Goal: Task Accomplishment & Management: Manage account settings

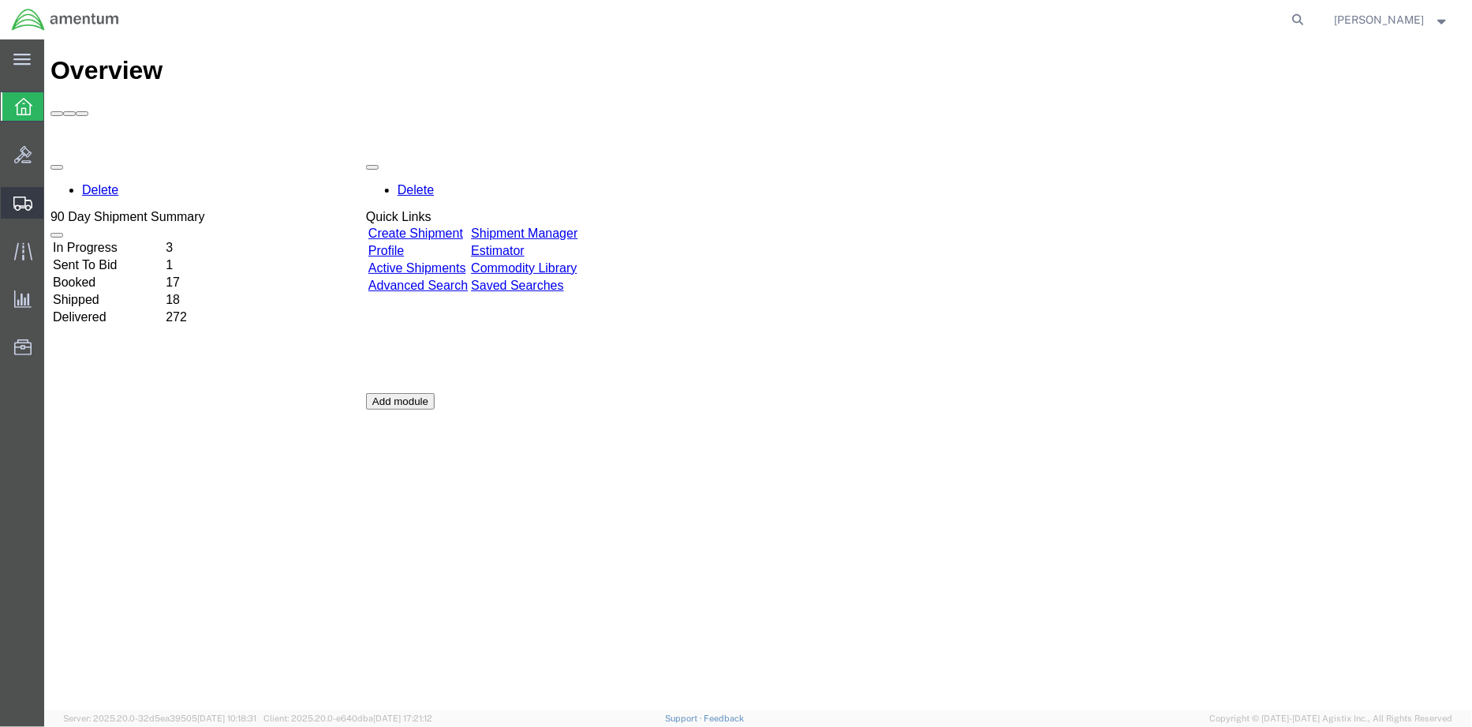
click at [0, 0] on span "Shipment Manager" at bounding box center [0, 0] width 0 height 0
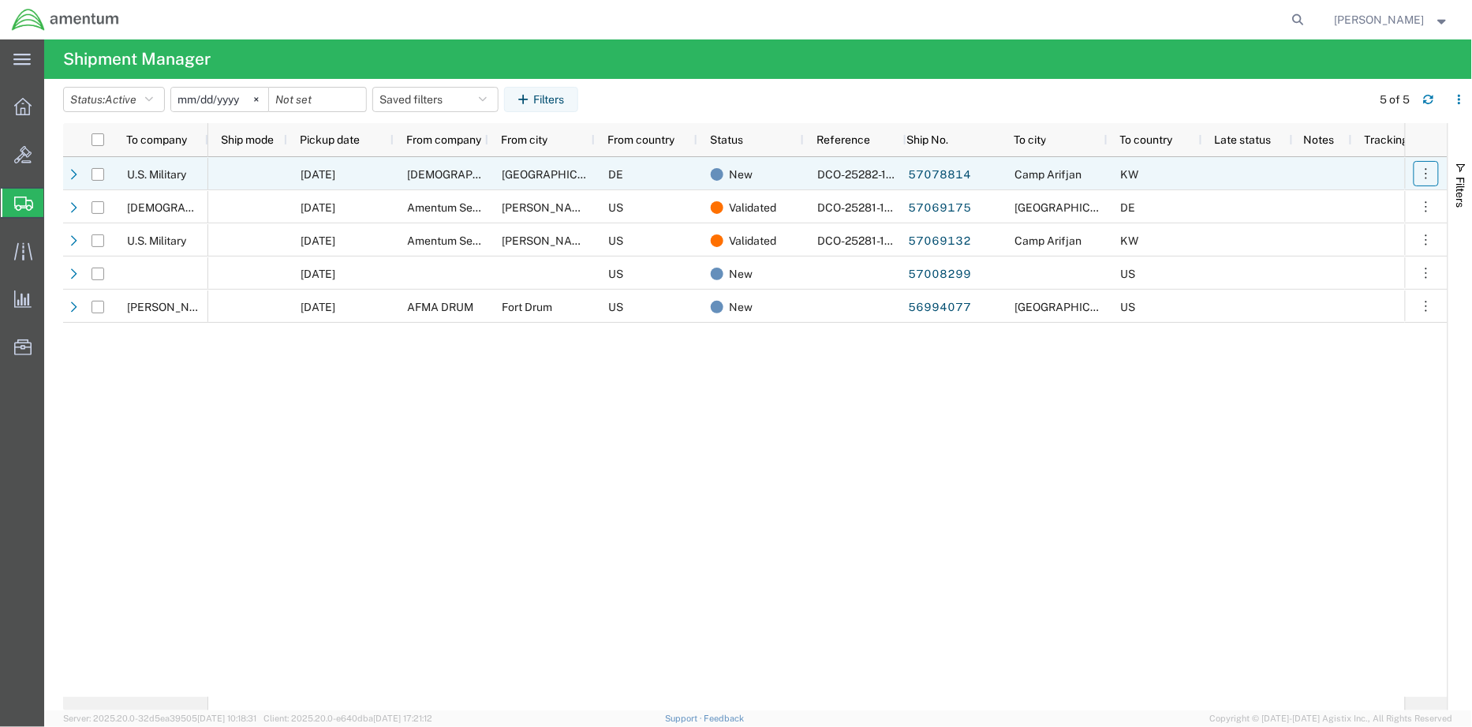
click at [1428, 176] on icon "button" at bounding box center [1427, 174] width 16 height 16
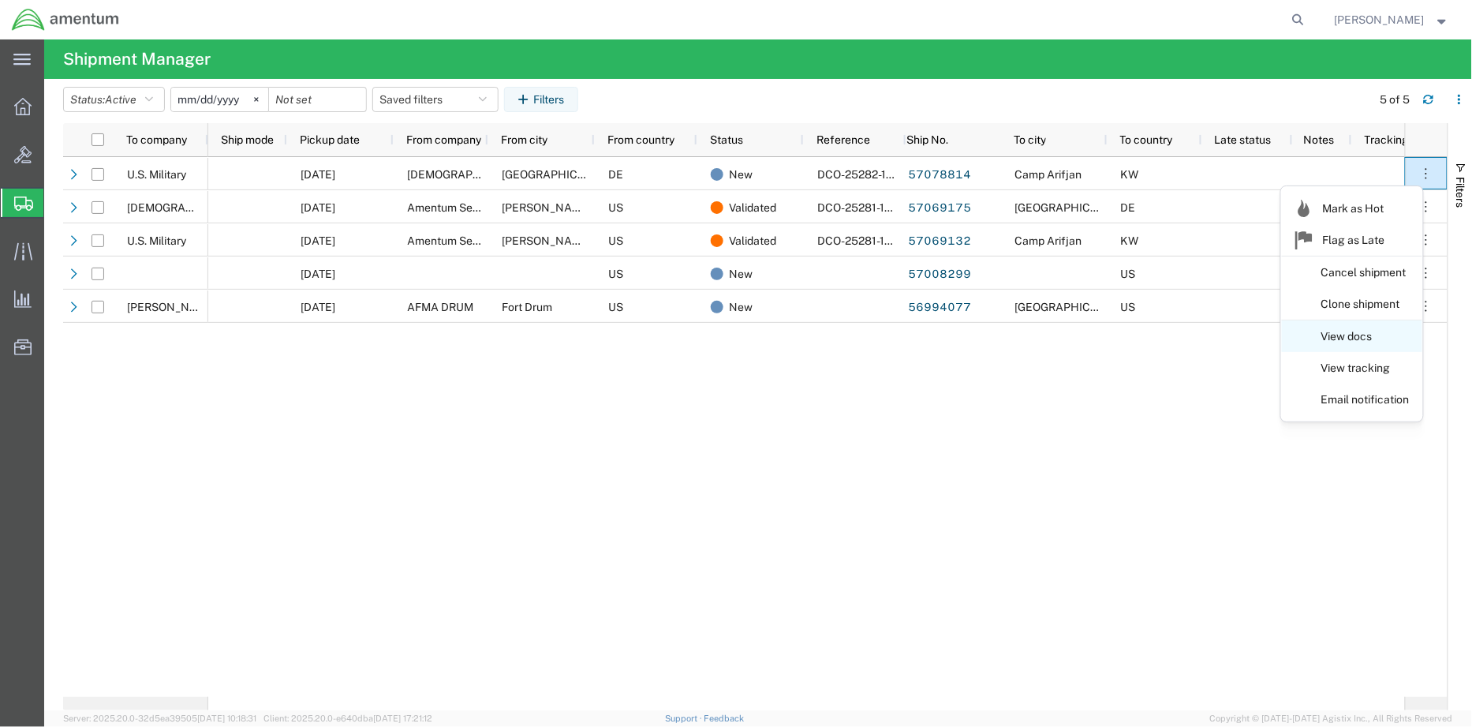
click at [1355, 338] on link "View docs" at bounding box center [1352, 337] width 140 height 28
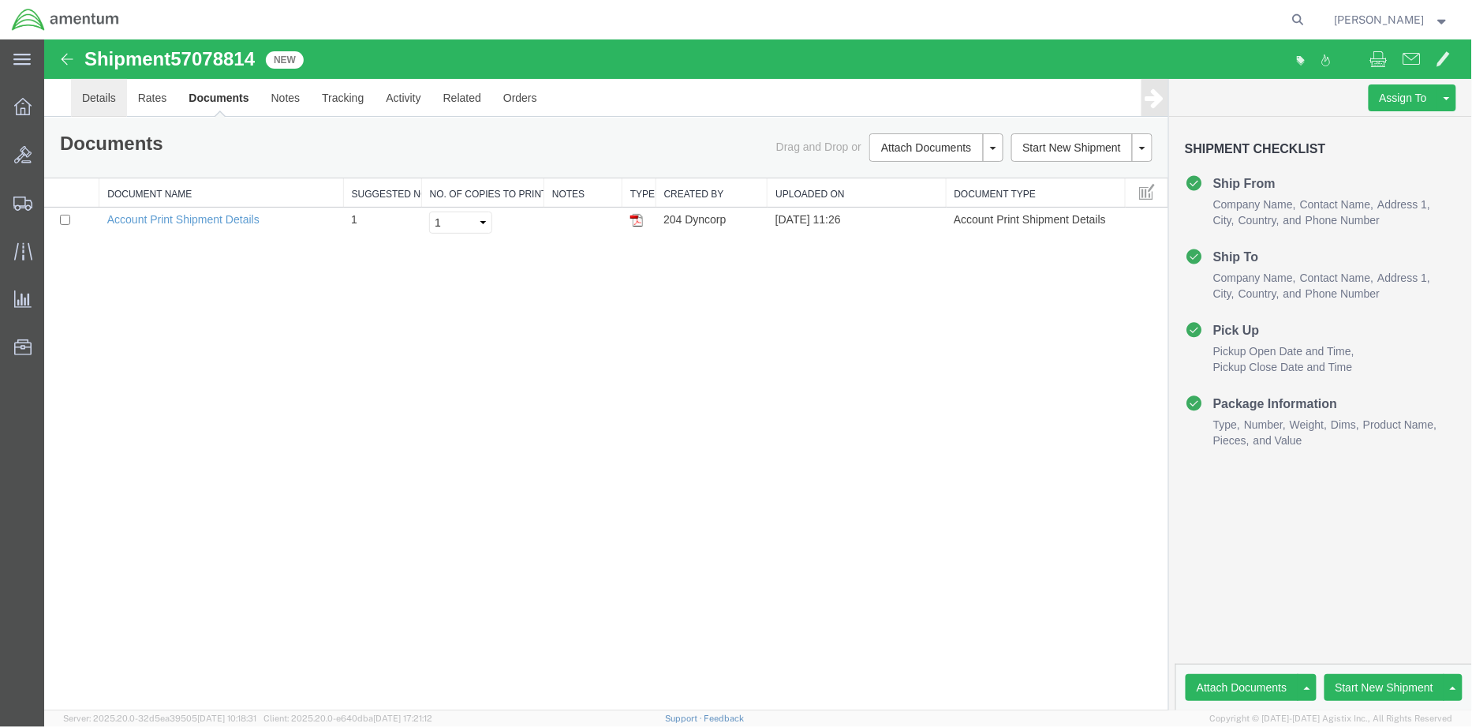
click at [95, 95] on link "Details" at bounding box center [98, 97] width 56 height 38
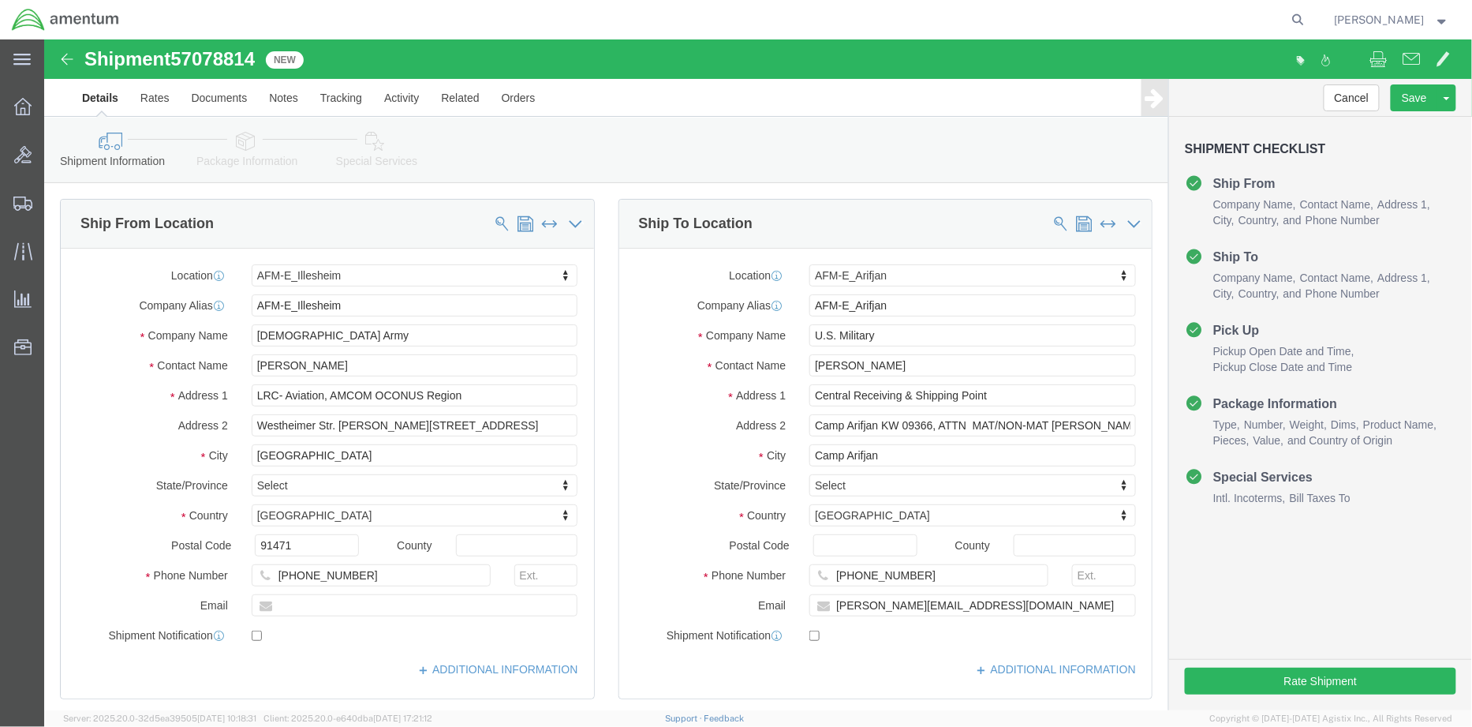
select select "42637"
select select "58431"
click input "text"
paste input "[PERSON_NAME][EMAIL_ADDRESS][DOMAIN_NAME]"
type input "[PERSON_NAME][EMAIL_ADDRESS][DOMAIN_NAME]"
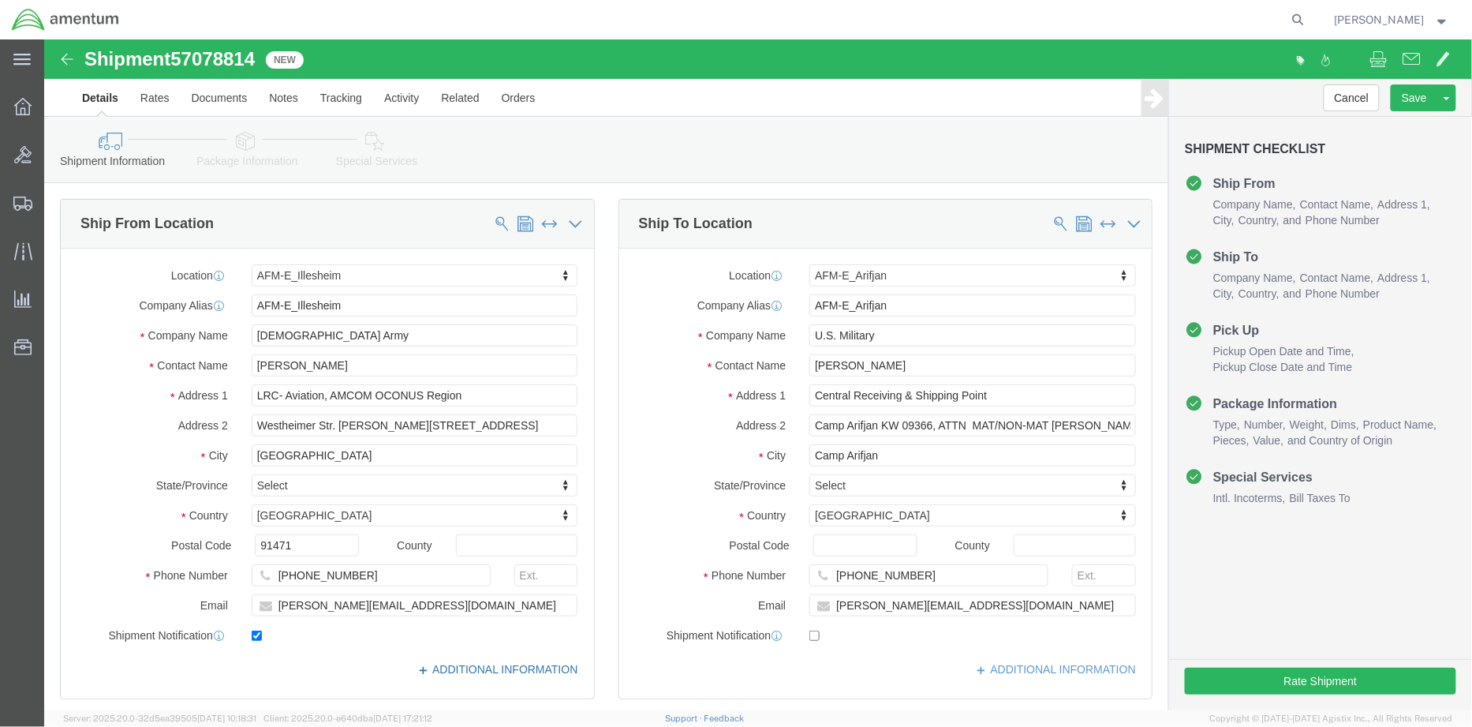
click link "ADDITIONAL INFORMATION"
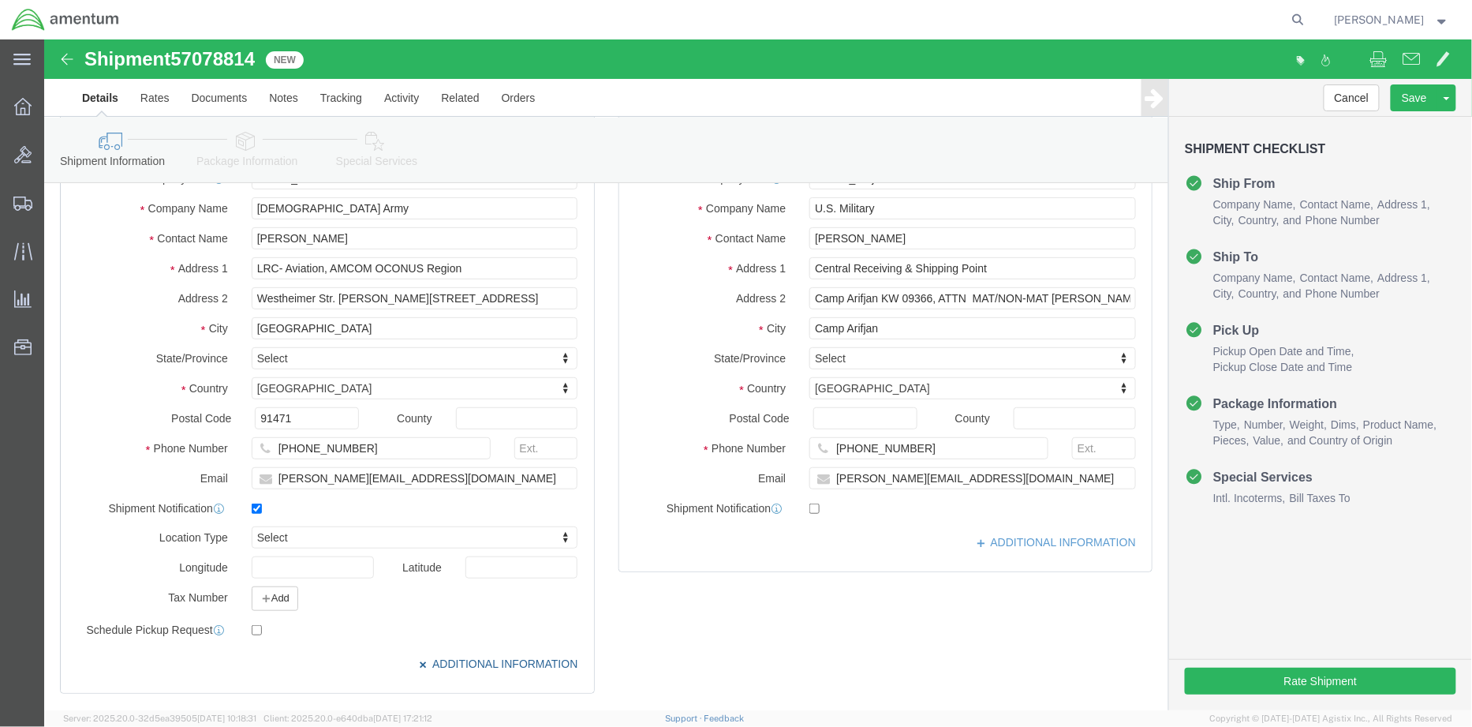
scroll to position [263, 0]
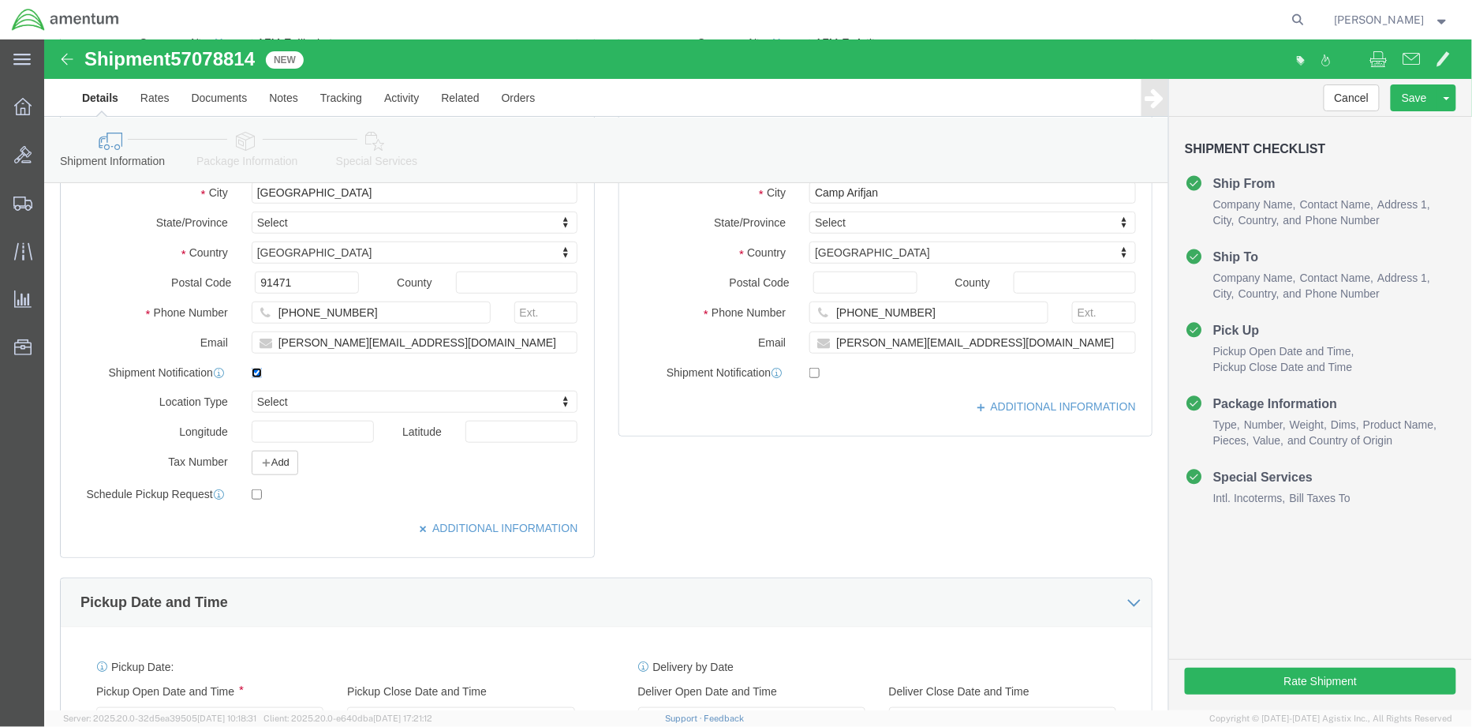
click input "checkbox"
checkbox input "false"
type input "MIL"
select select "MLTY"
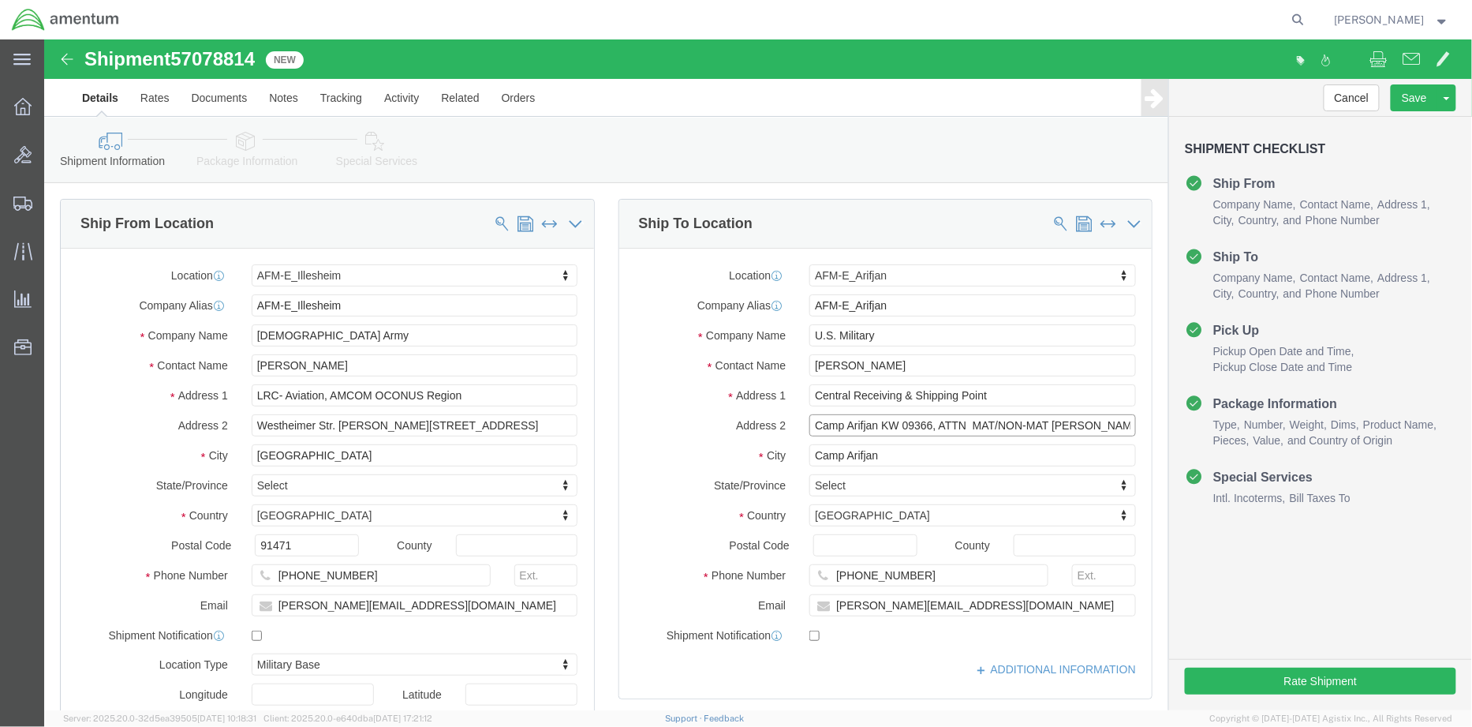
scroll to position [0, 29]
drag, startPoint x: 891, startPoint y: 383, endPoint x: 1127, endPoint y: 387, distance: 236.7
click form "Shipment 57078814 1 of 1 New Details Rates Documents Notes Tracking Activity Re…"
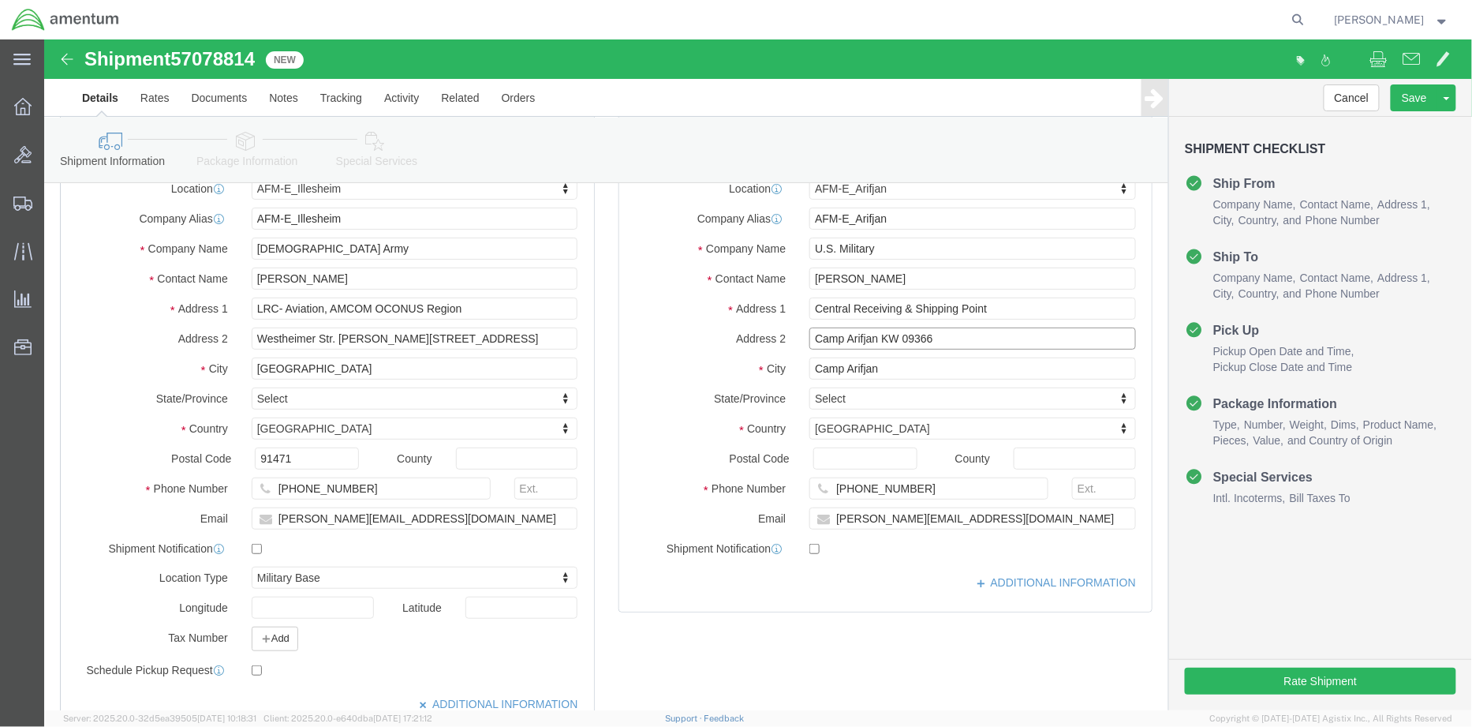
scroll to position [88, 0]
type input "Camp Arifjan KW 09366"
click link "ADDITIONAL INFORMATION"
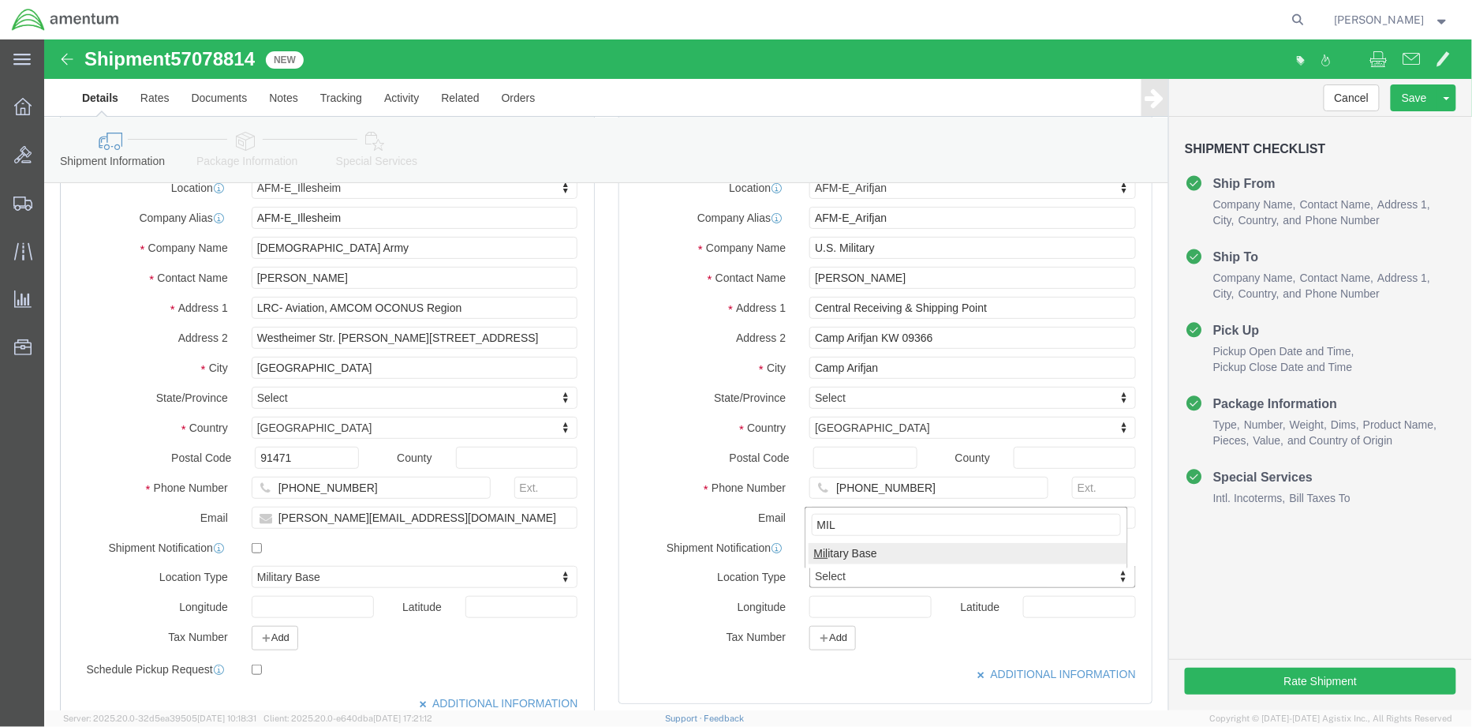
type input "MIL"
select select "MLTY"
click input "[DEMOGRAPHIC_DATA] Army"
type input "[DEMOGRAPHIC_DATA] Army"
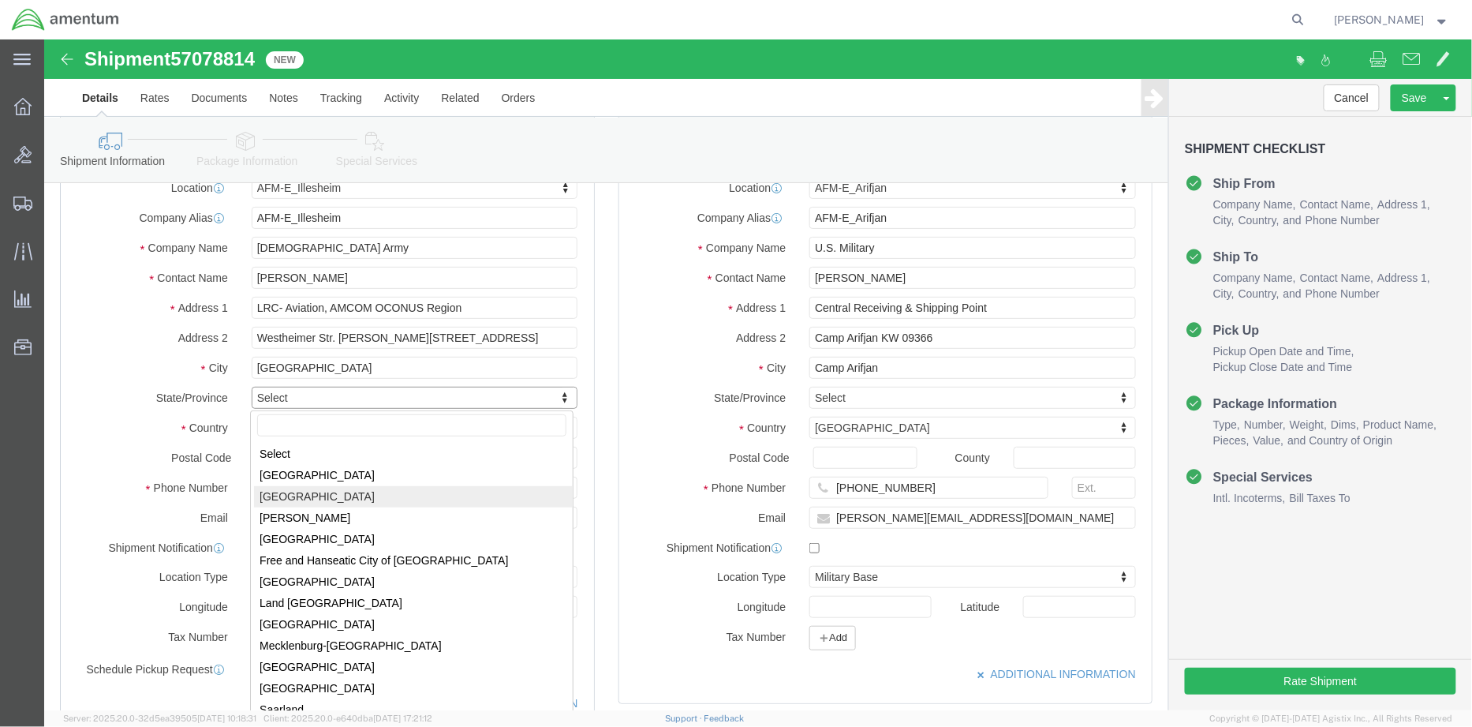
select select
select select "02"
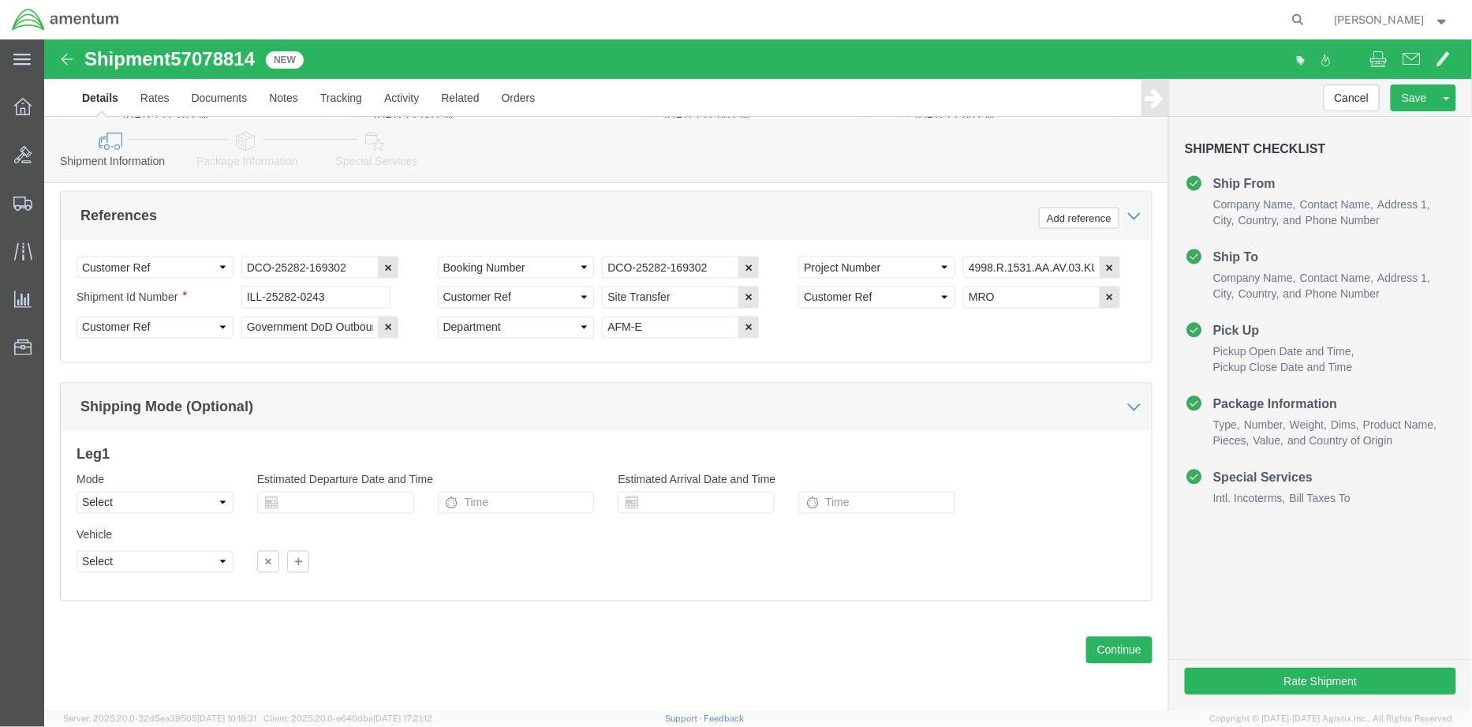
scroll to position [872, 0]
click button "Save"
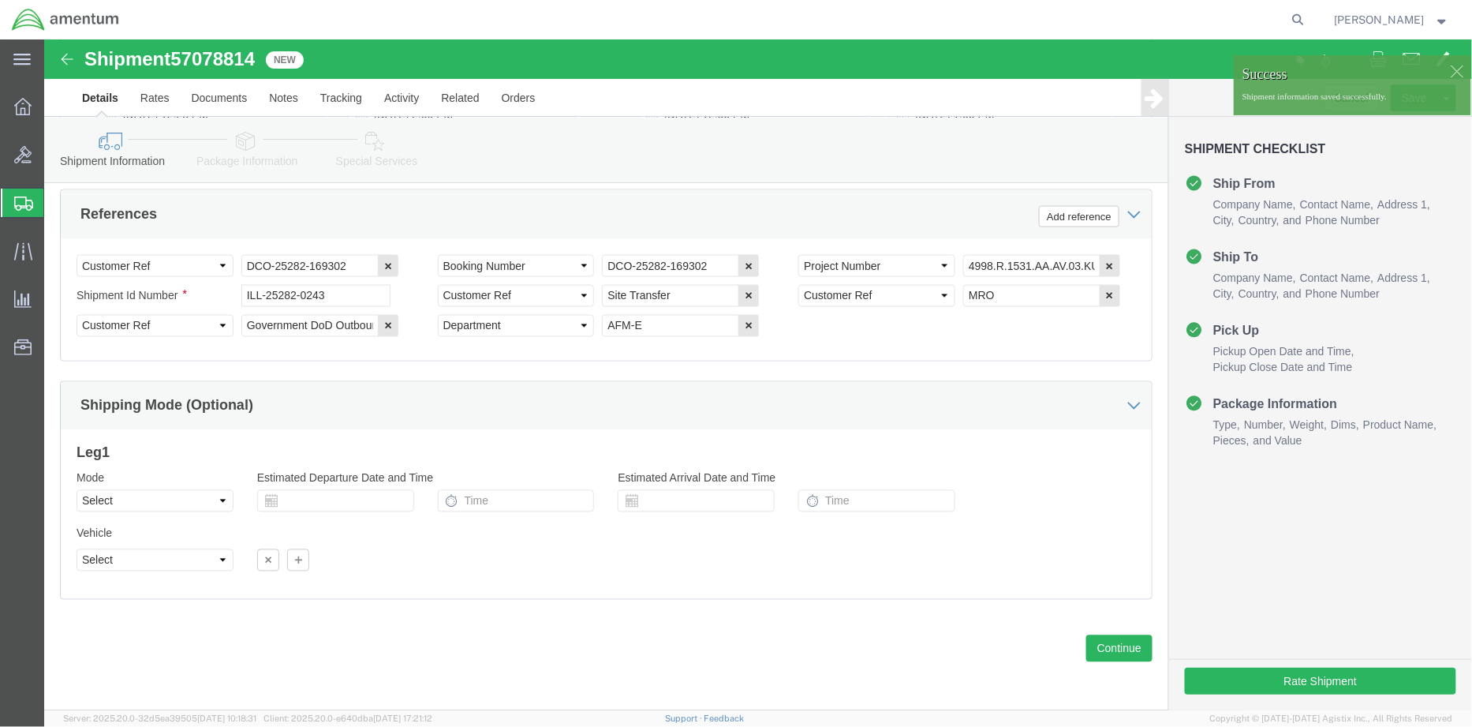
click icon
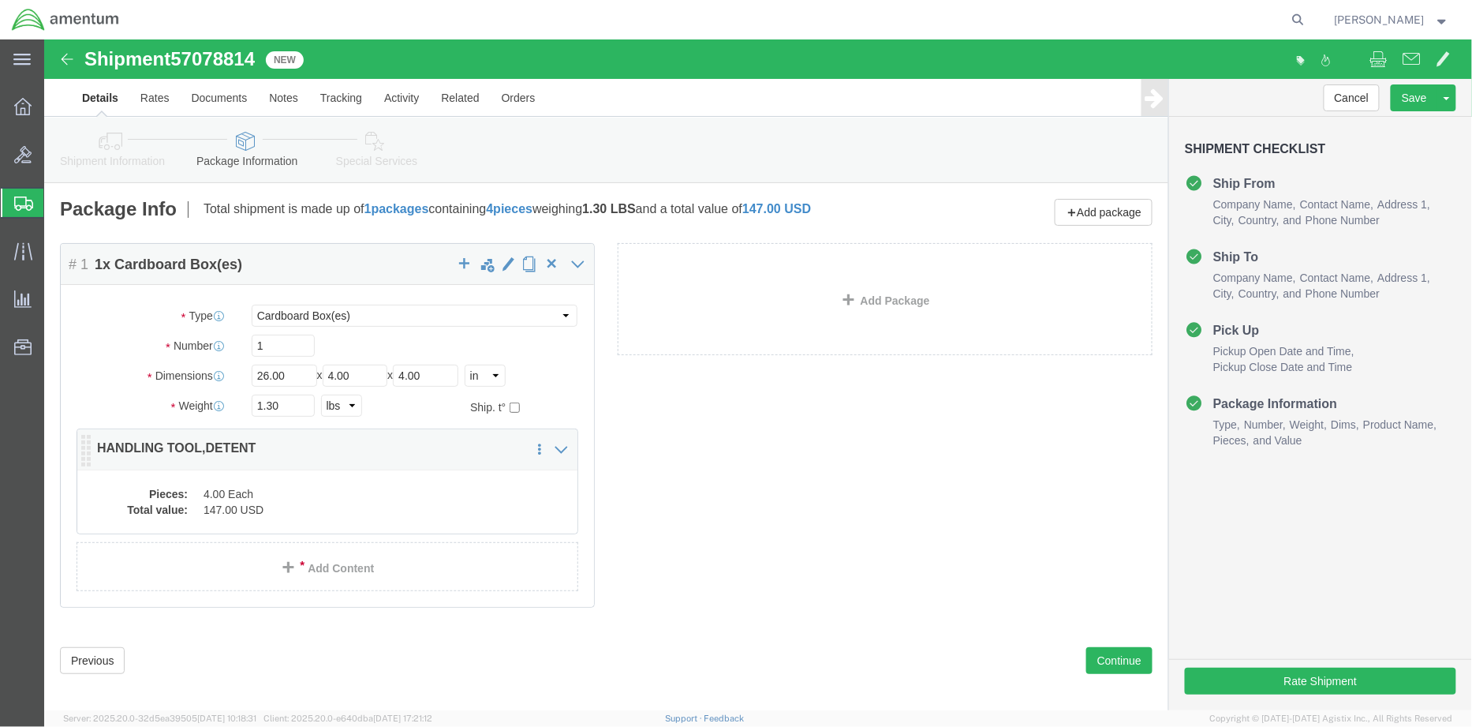
click dd "4.00 Each"
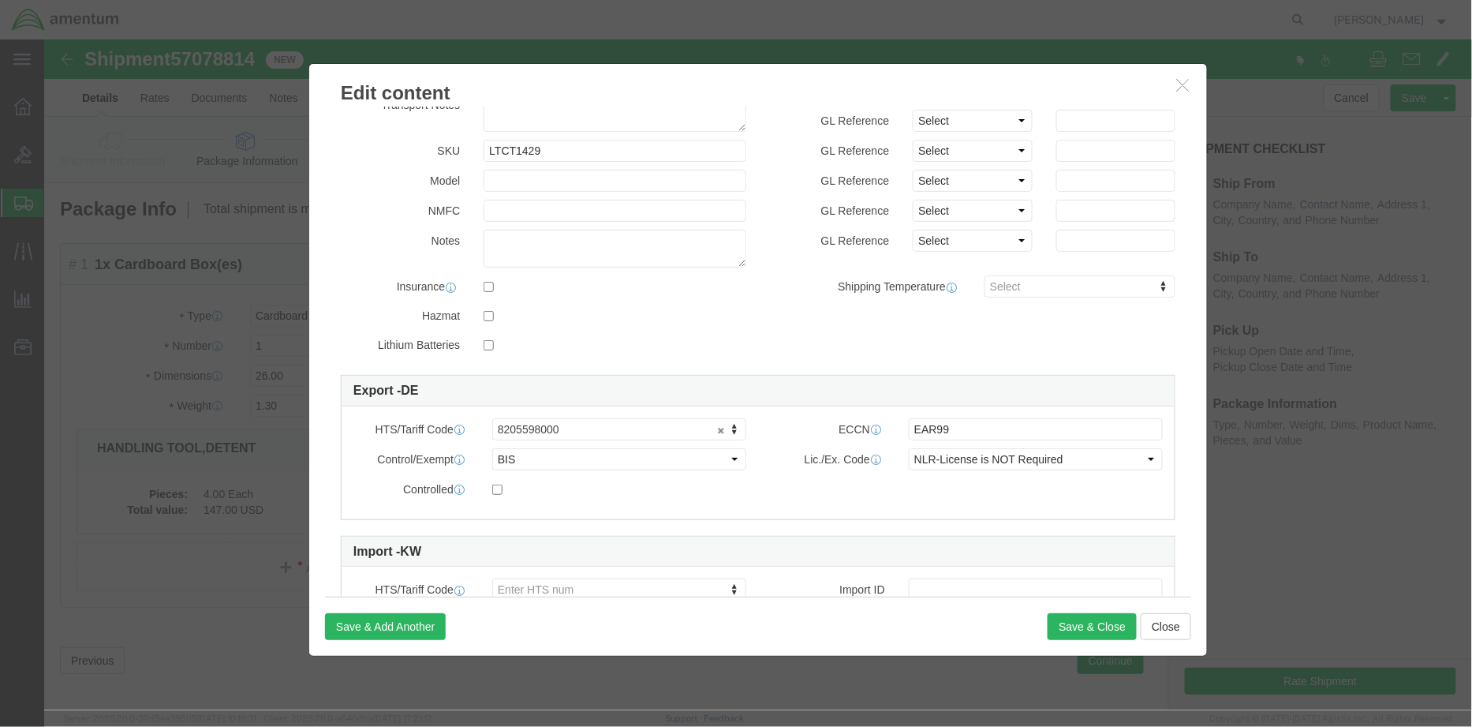
scroll to position [267, 0]
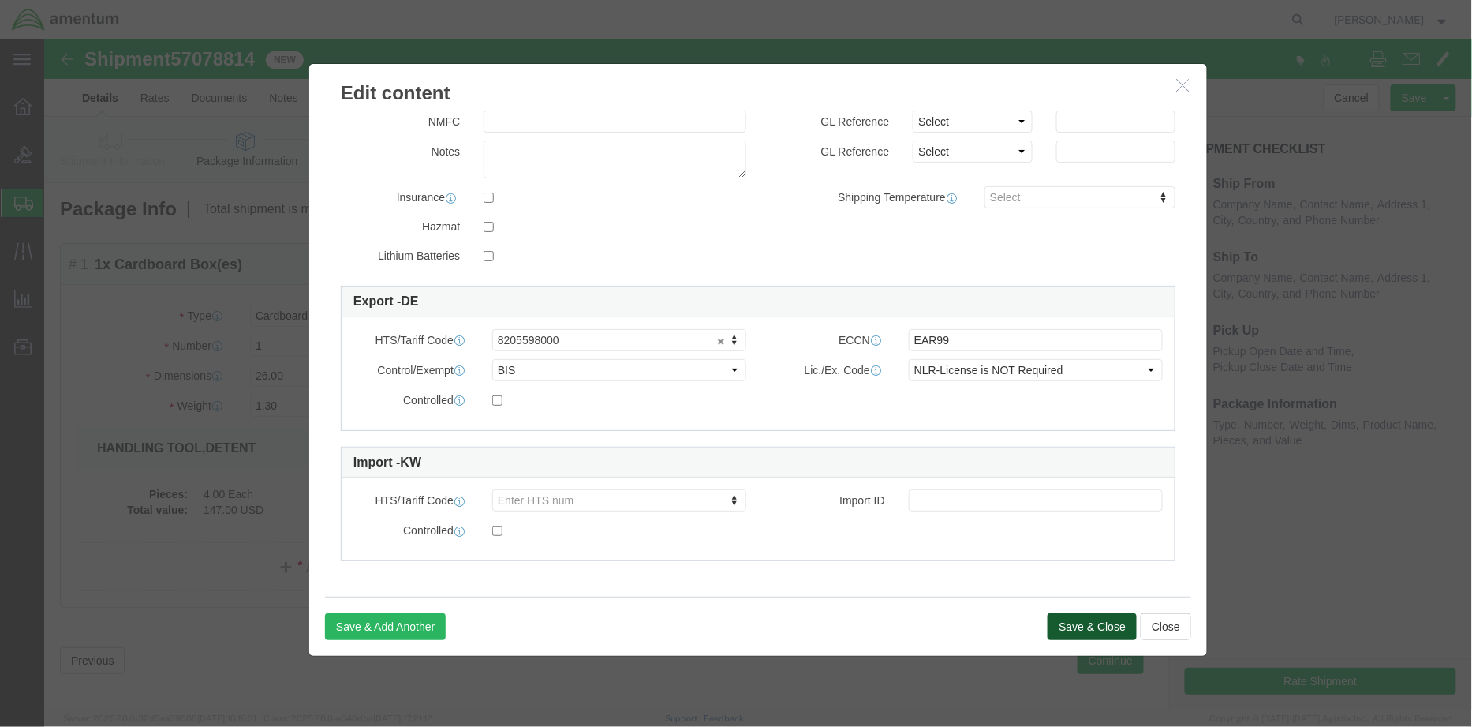
click button "Save & Close"
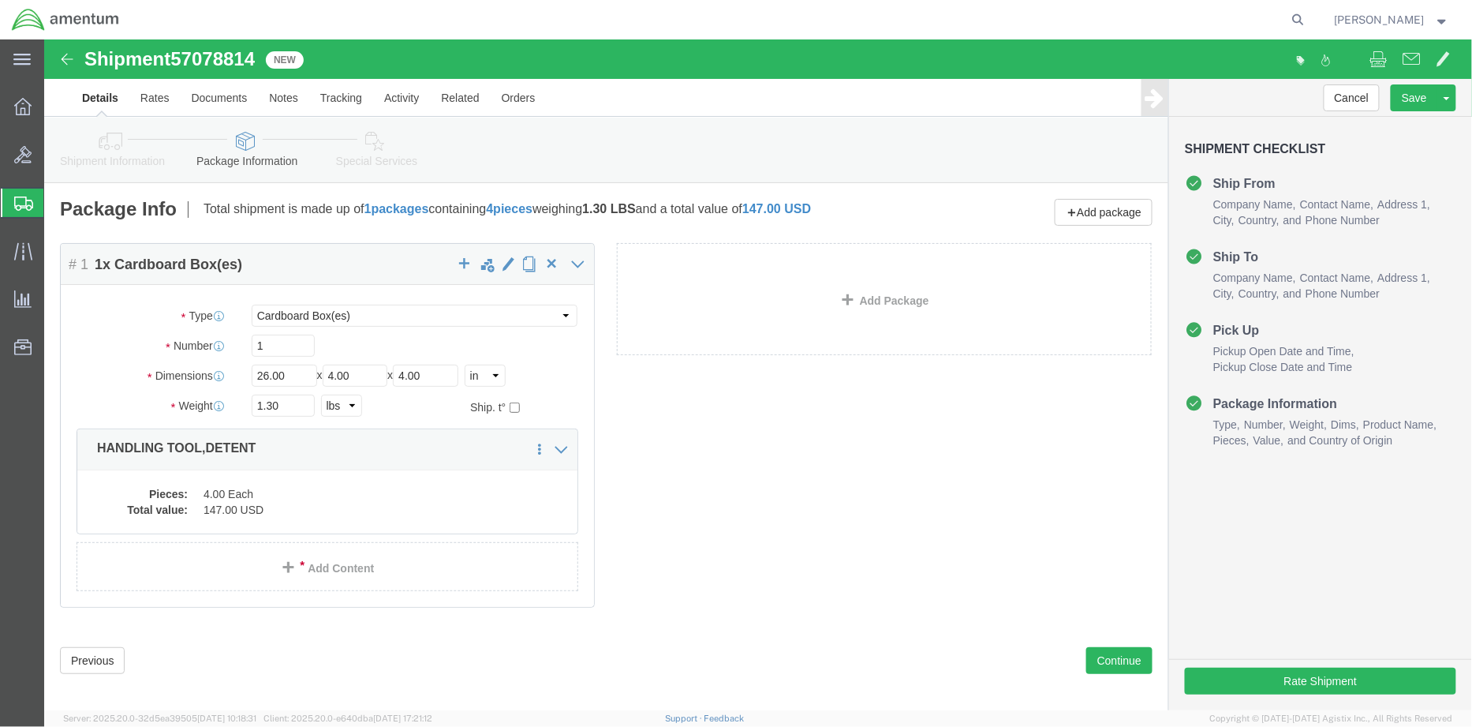
click icon
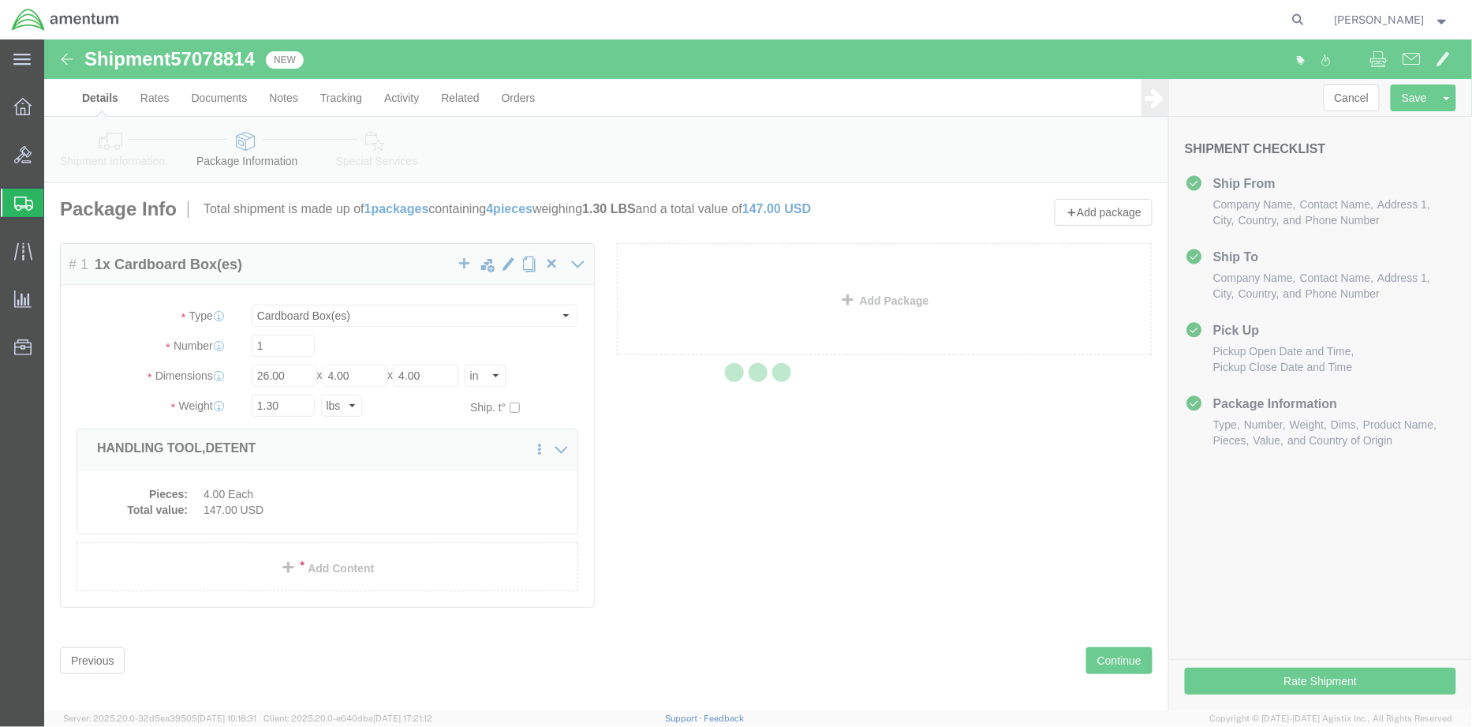
select select
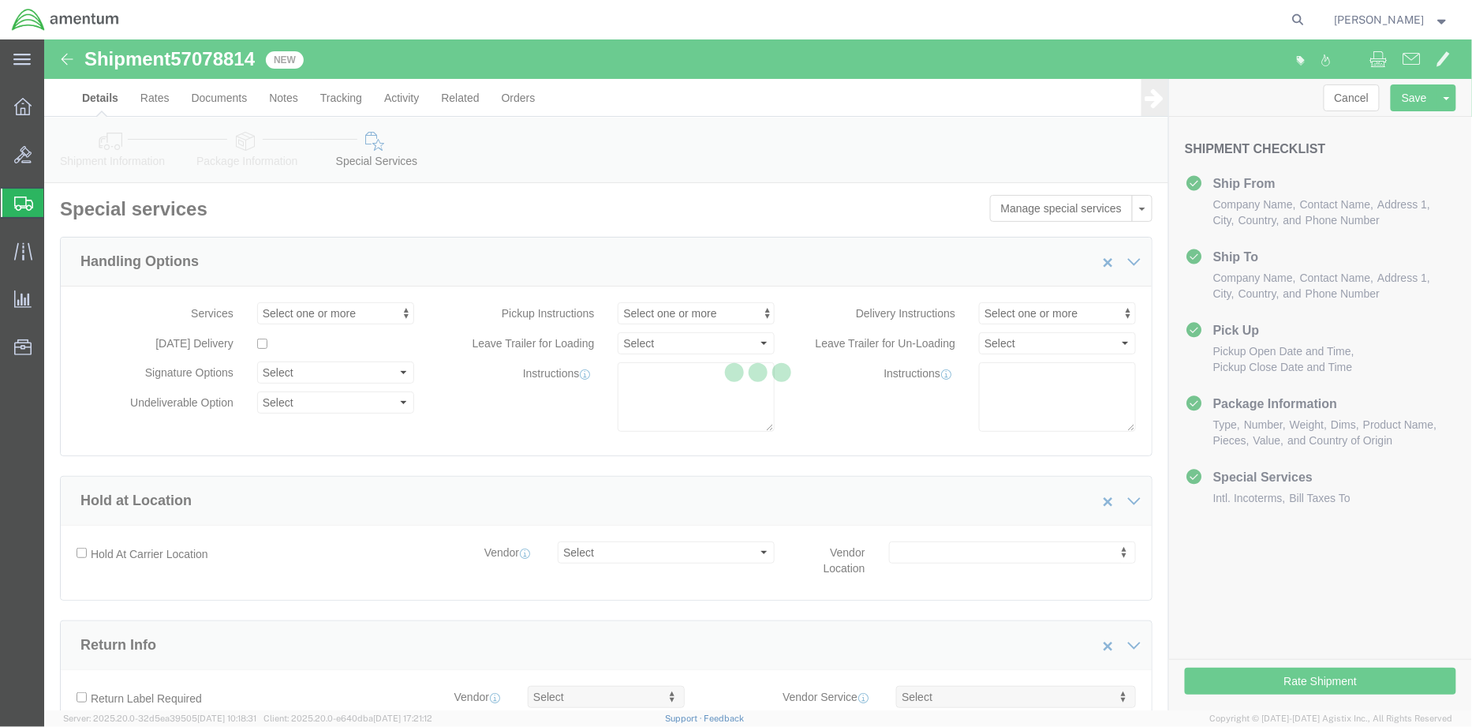
select select "DEPARTMENT"
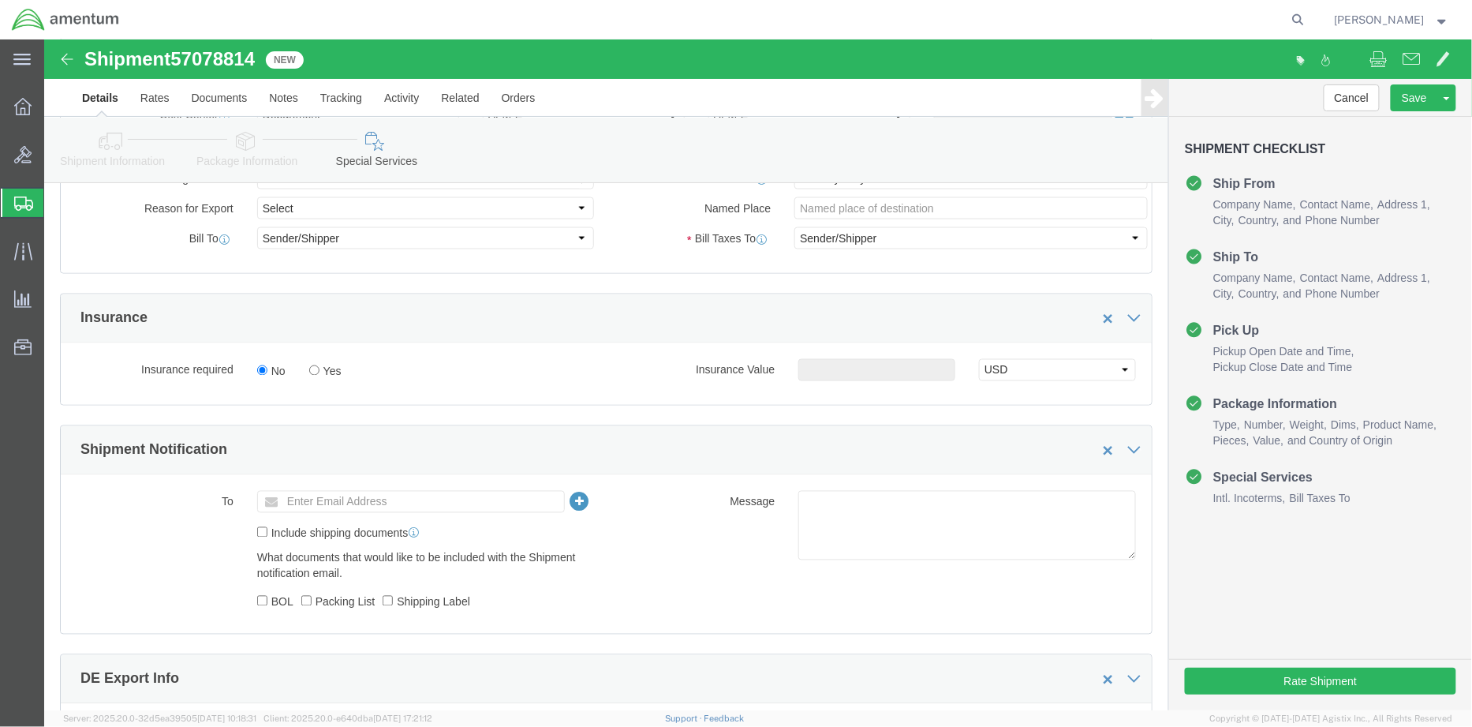
scroll to position [877, 0]
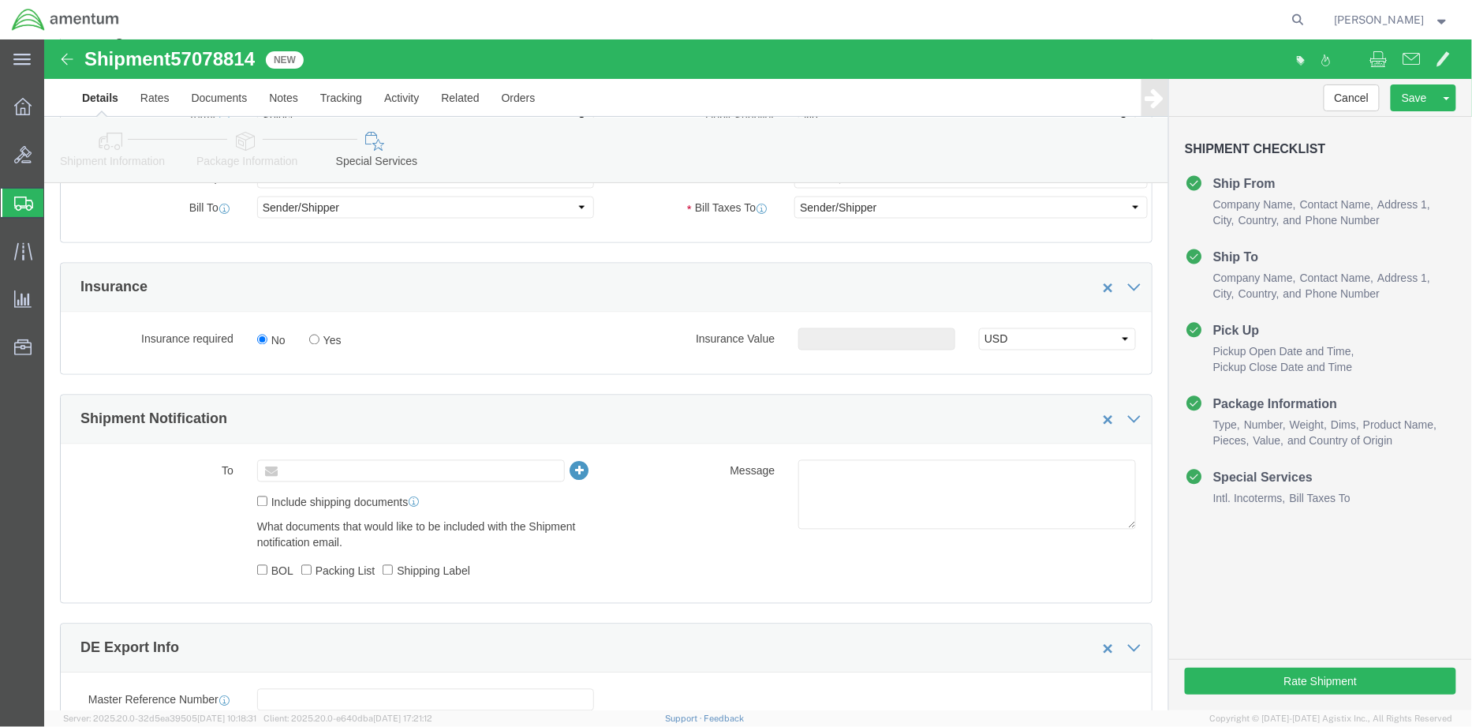
click input "text"
type input "[PERSON_NAME][EMAIL_ADDRESS][DOMAIN_NAME]"
drag, startPoint x: 439, startPoint y: 434, endPoint x: 319, endPoint y: 450, distance: 121.0
type input "Enter Email Address"
click ul "Enter Email Address"
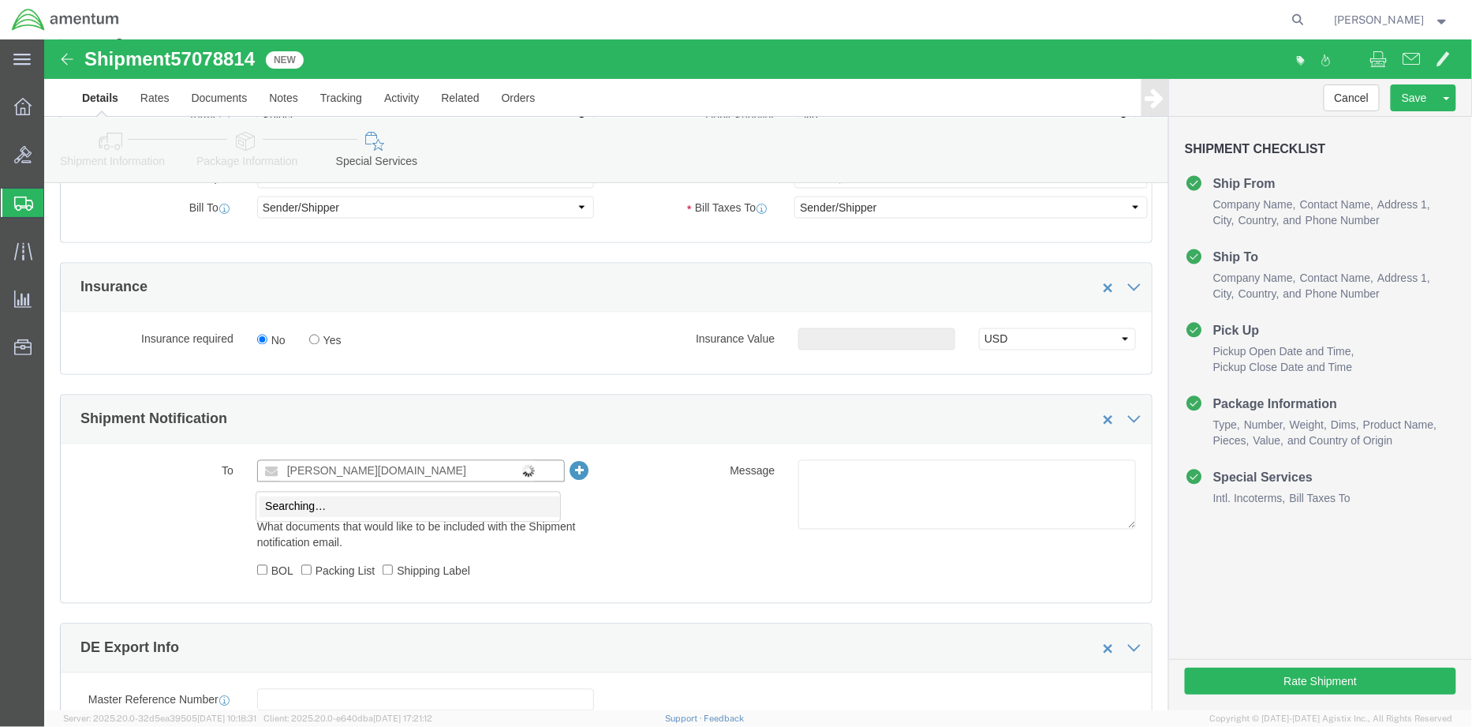
type input "[PERSON_NAME][DOMAIN_NAME]"
type input "[PERSON_NAME][EMAIL_ADDRESS][DOMAIN_NAME]"
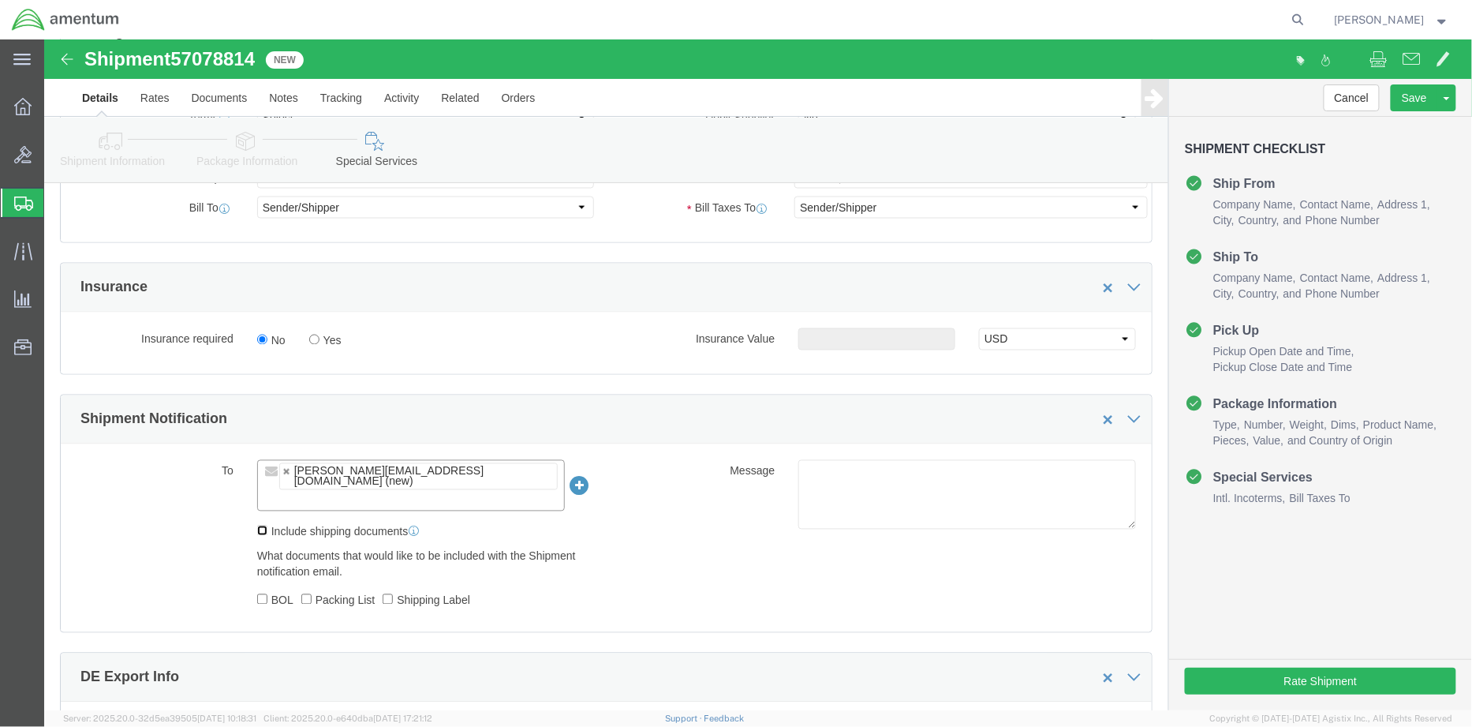
click input "Include shipping documents"
checkbox input "true"
click input "BOL"
checkbox input "true"
click input "Packing List"
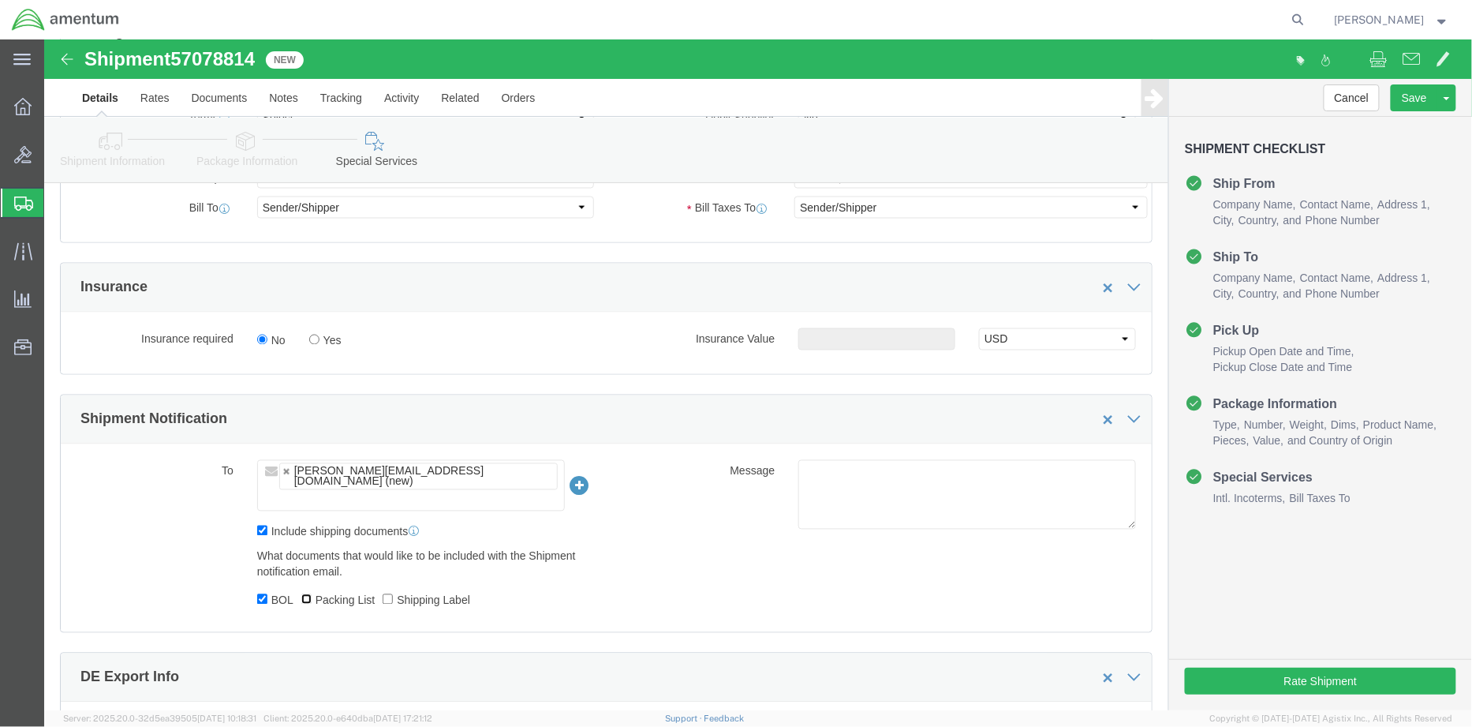
checkbox input "true"
click input "Shipping Label"
checkbox input "true"
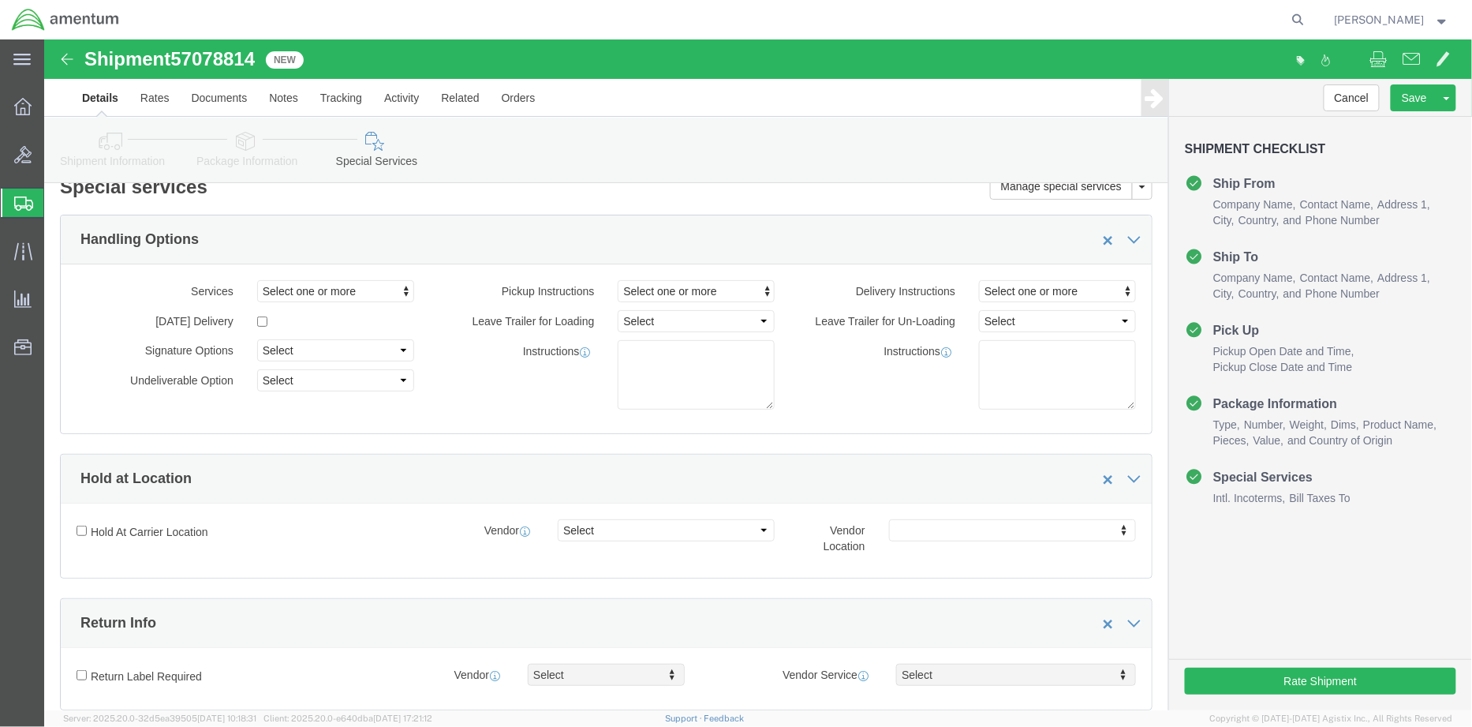
scroll to position [0, 0]
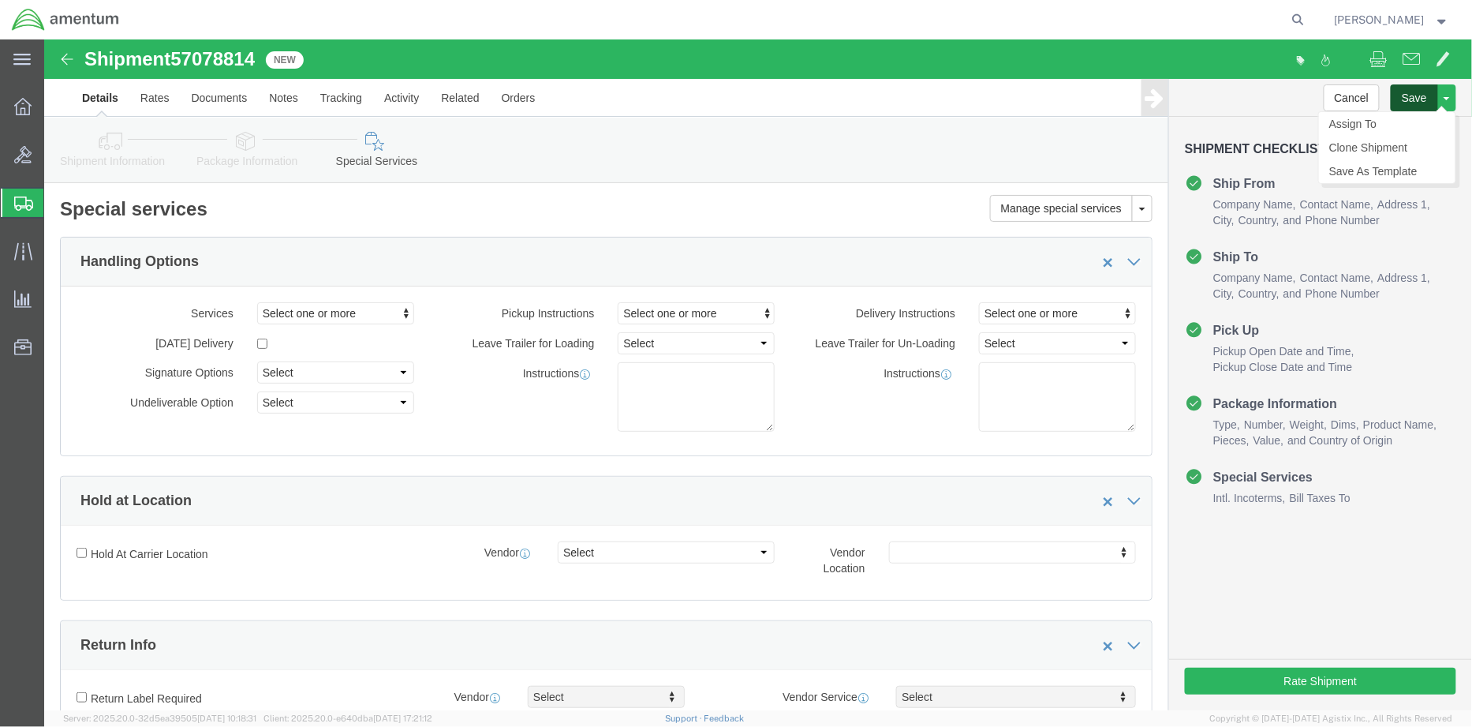
click button "Save"
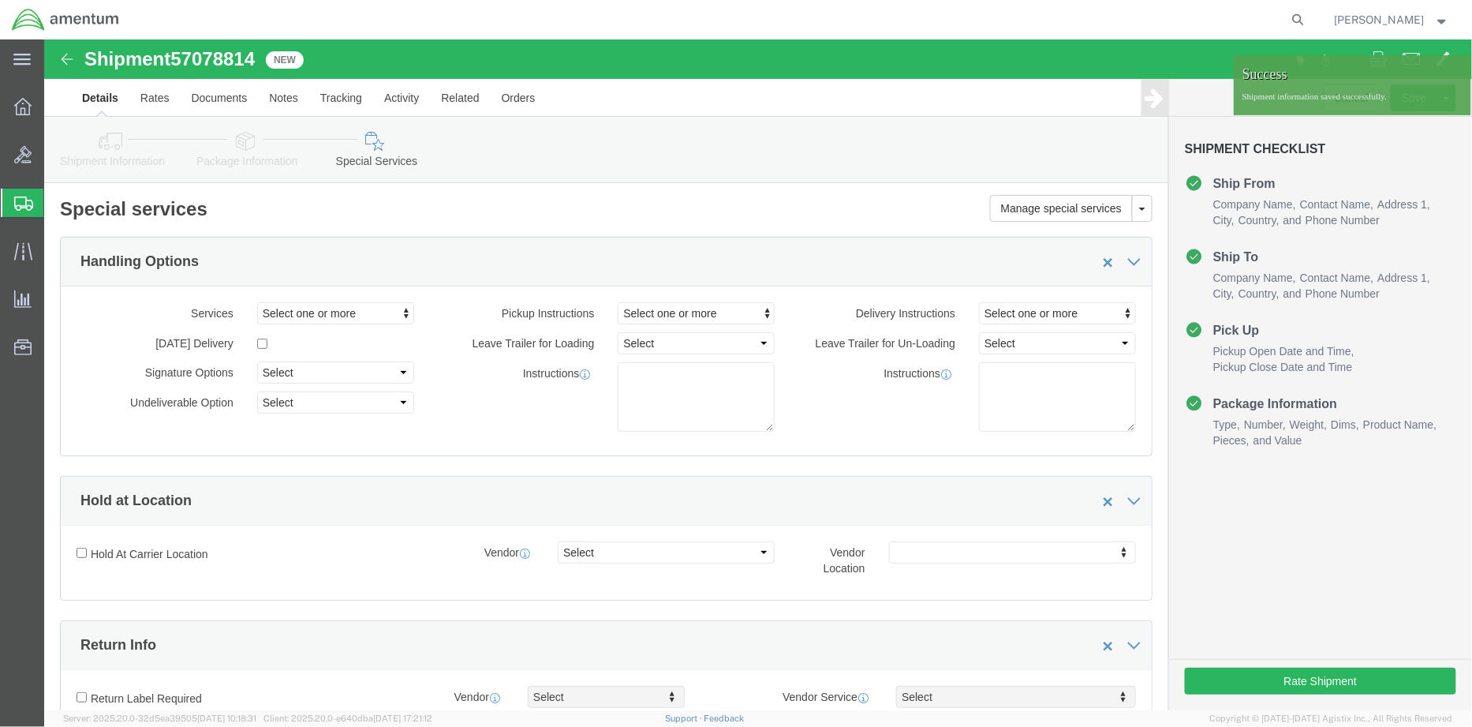
click h3 "Shipment Checklist"
click div "Shipment Information Package Information Special Services"
click div
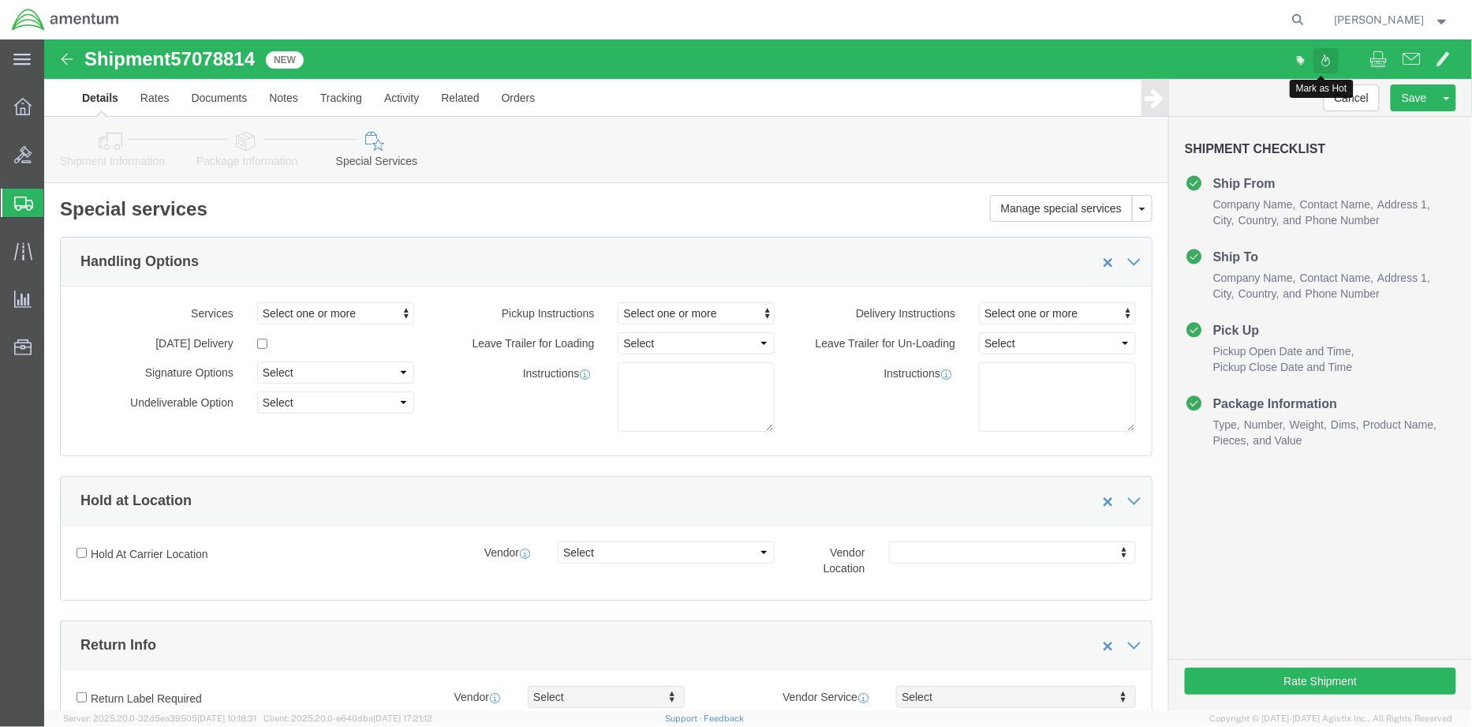
click span
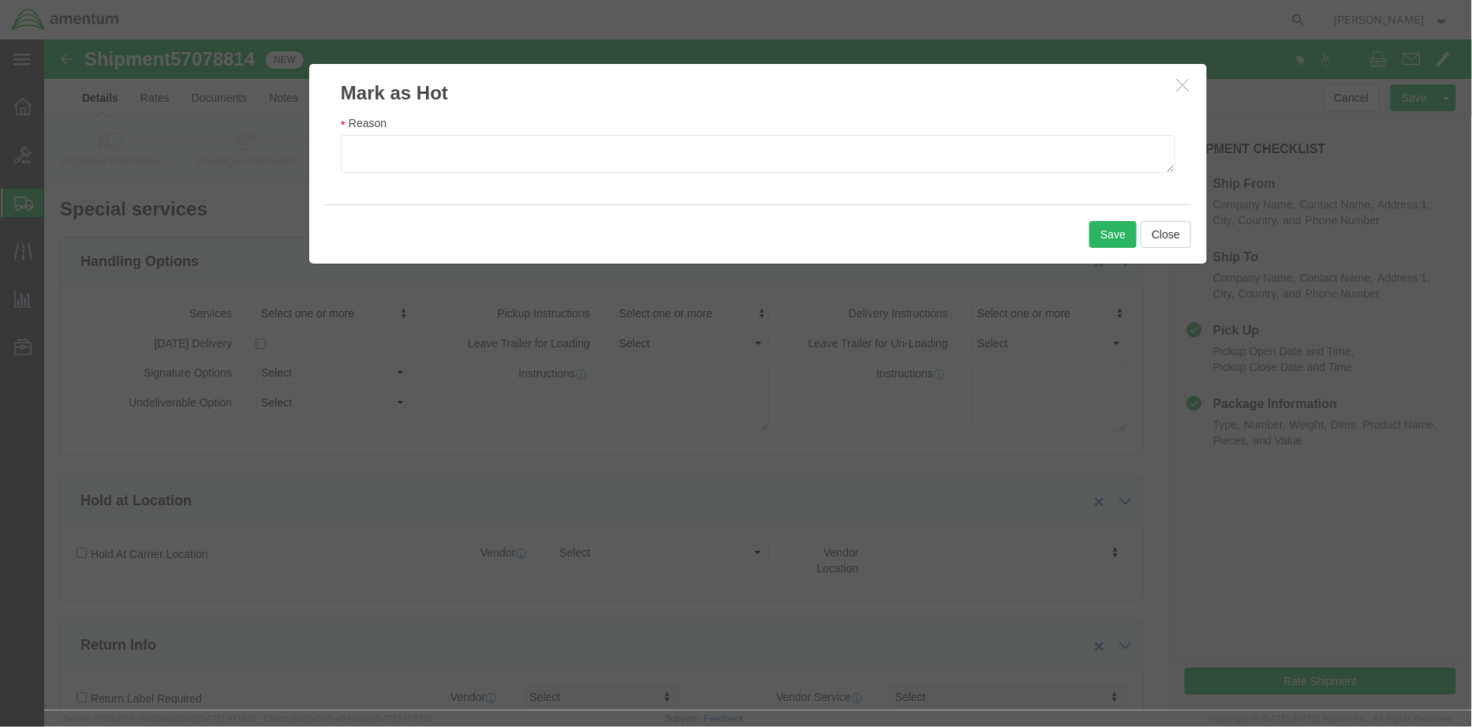
click icon "button"
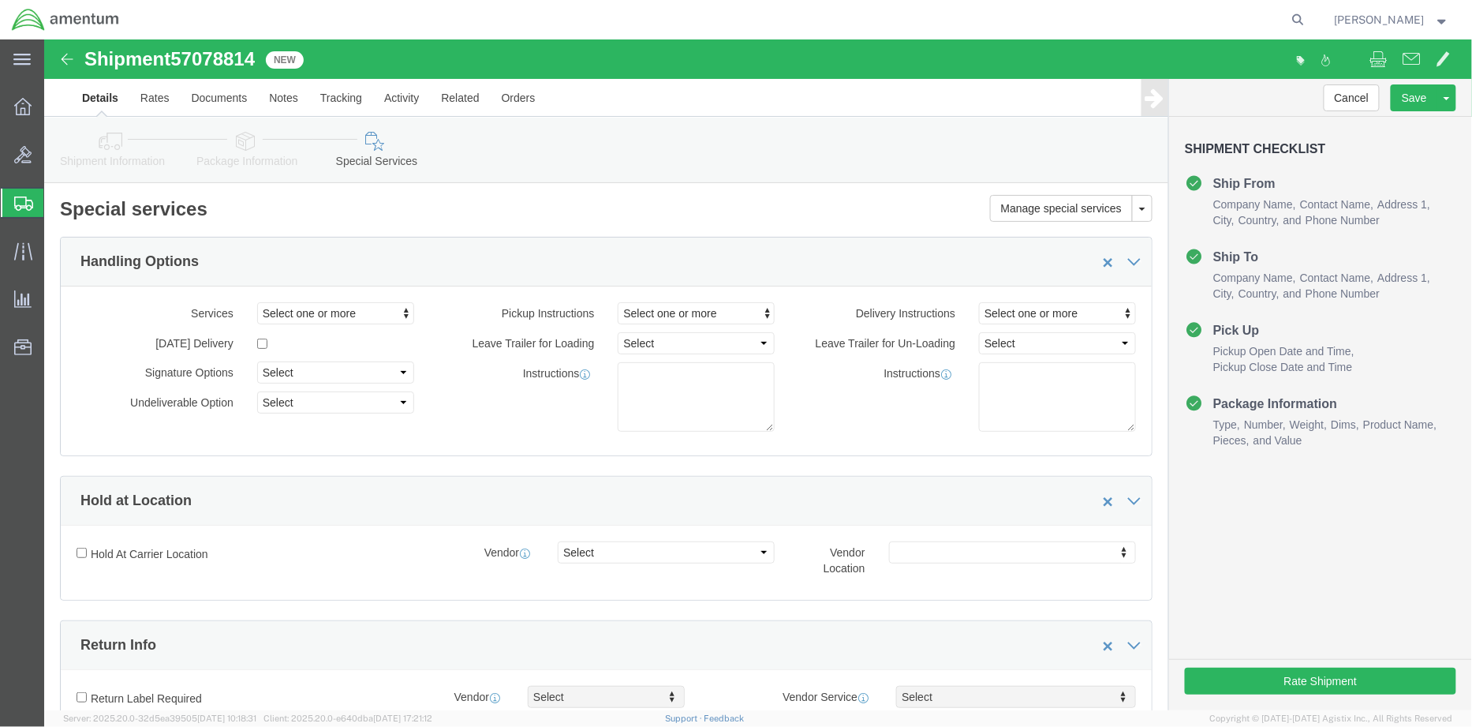
click icon
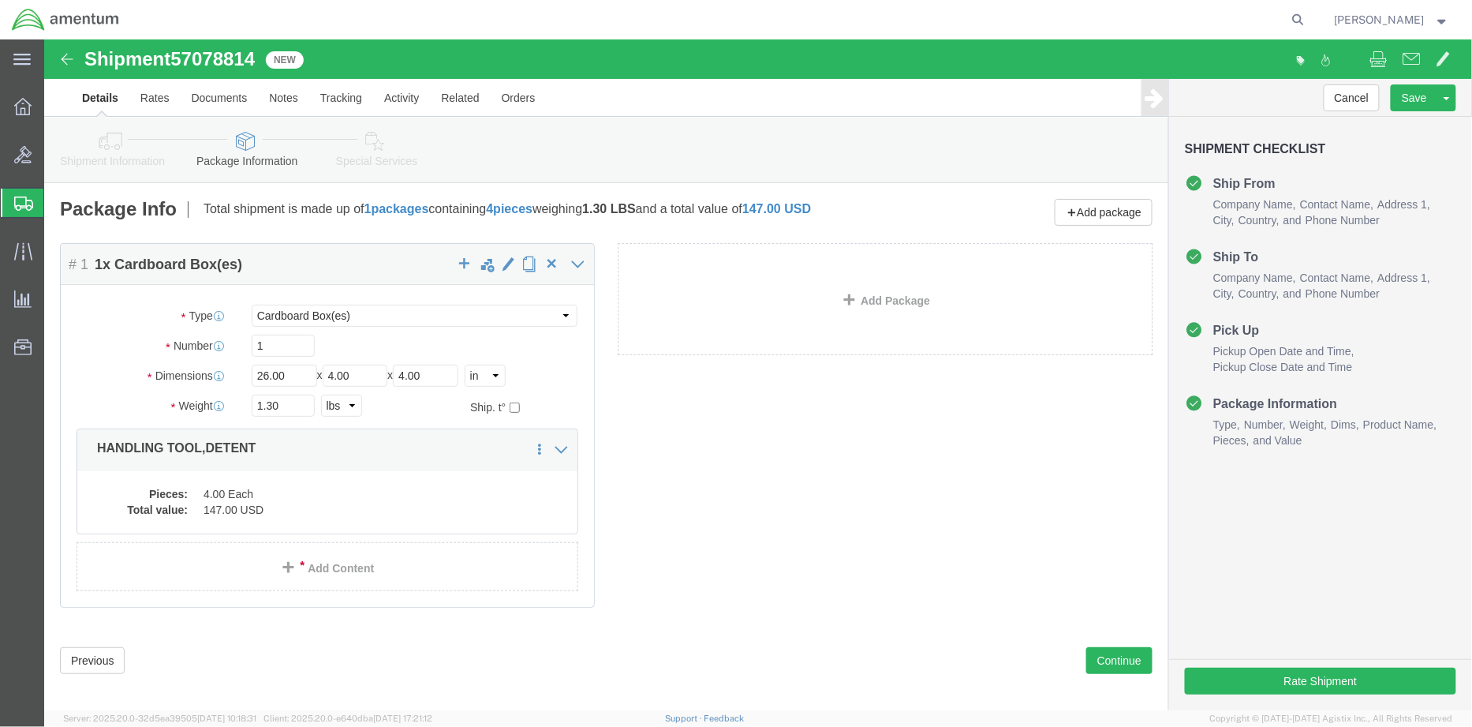
click icon
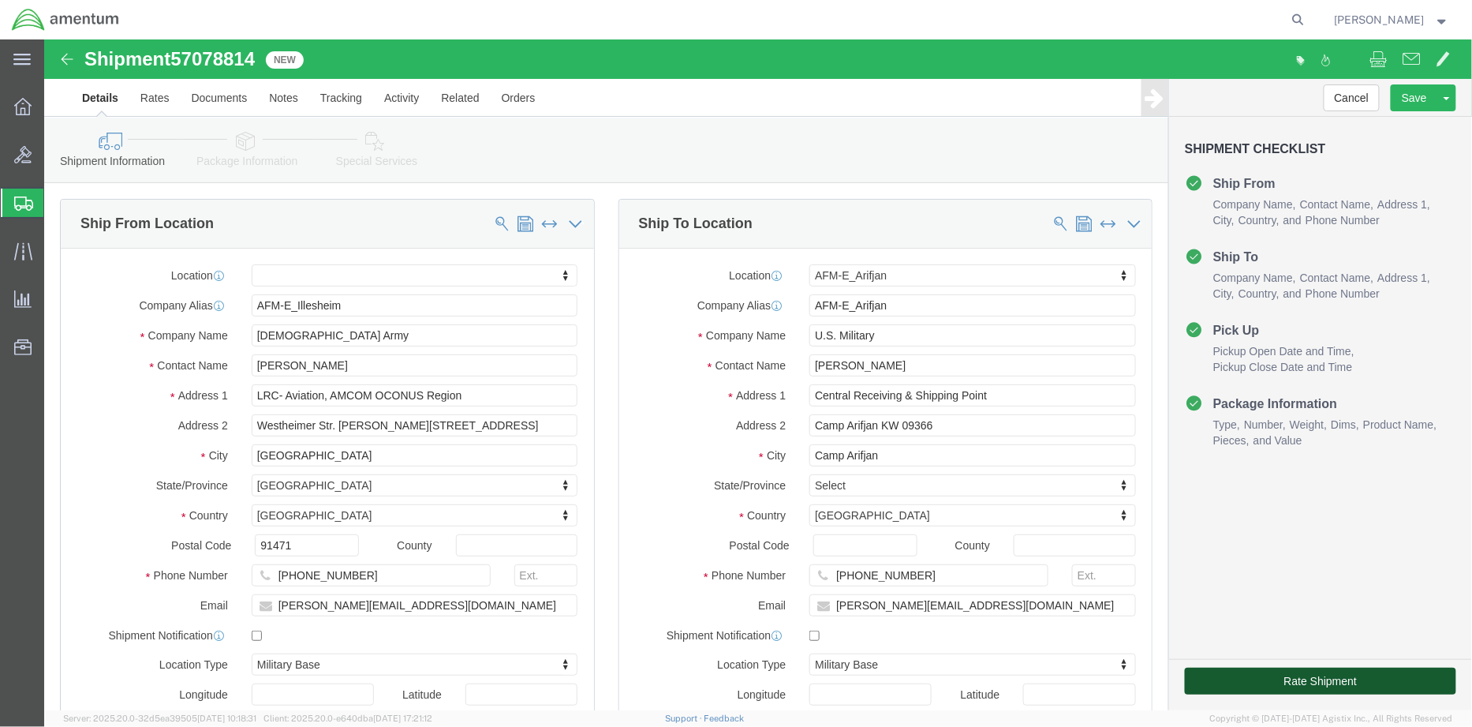
click button "Rate Shipment"
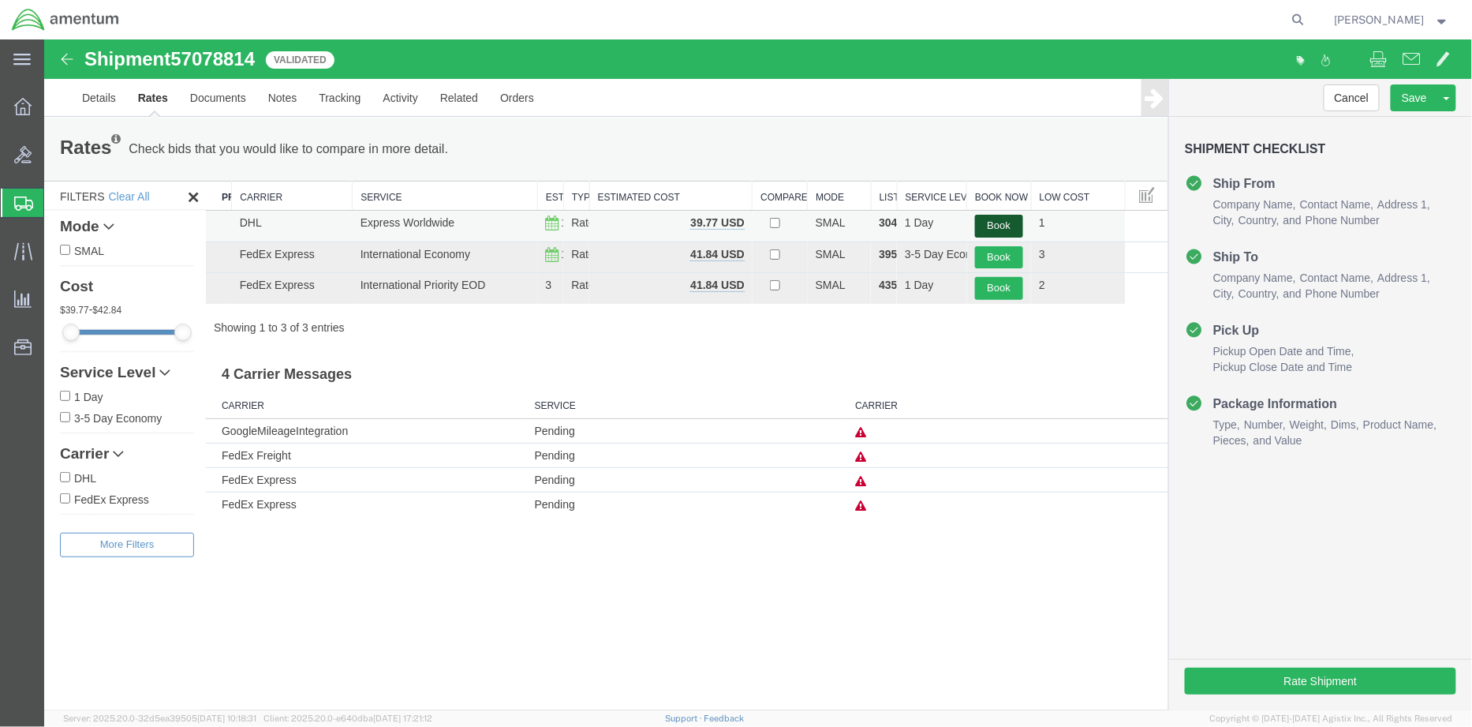
click at [995, 226] on button "Book" at bounding box center [998, 225] width 49 height 23
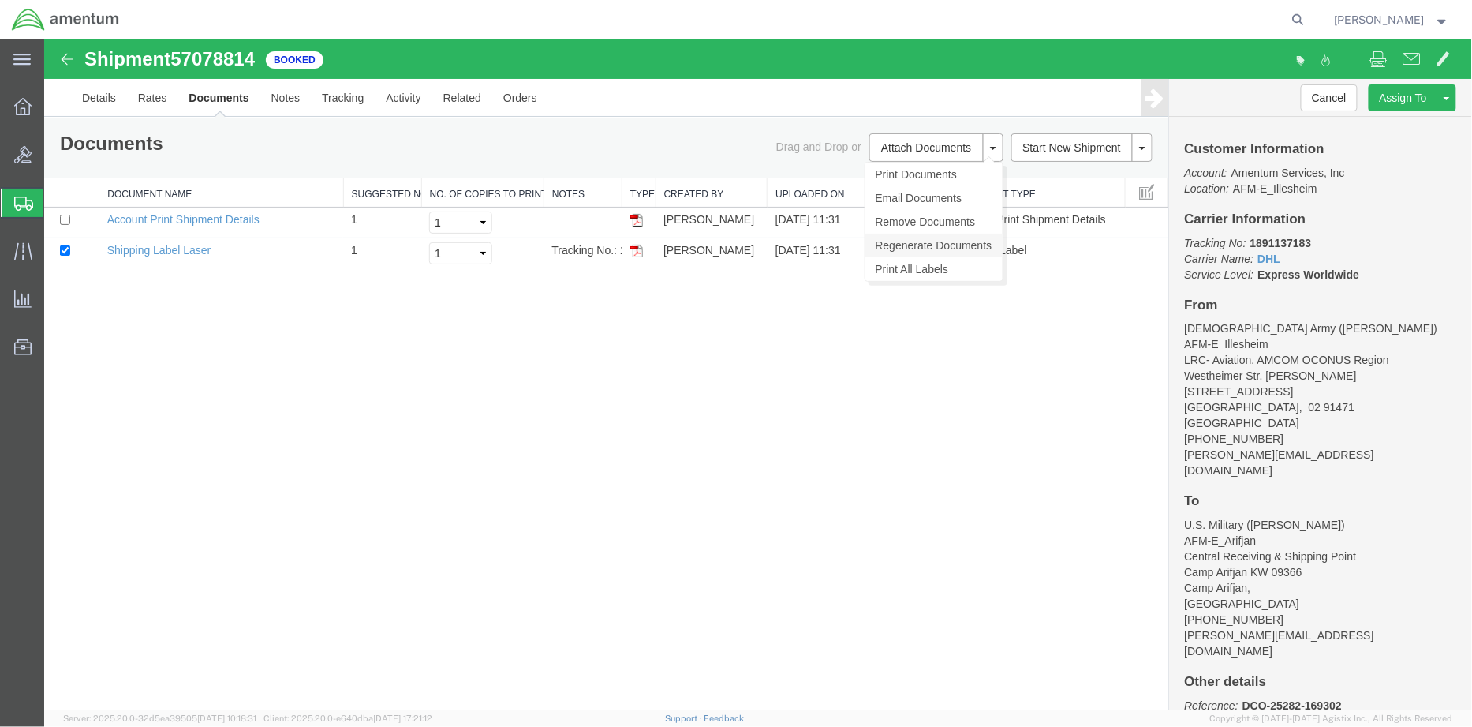
click at [934, 244] on link "Regenerate Documents" at bounding box center [933, 245] width 137 height 24
click at [104, 97] on link "Details" at bounding box center [98, 97] width 56 height 38
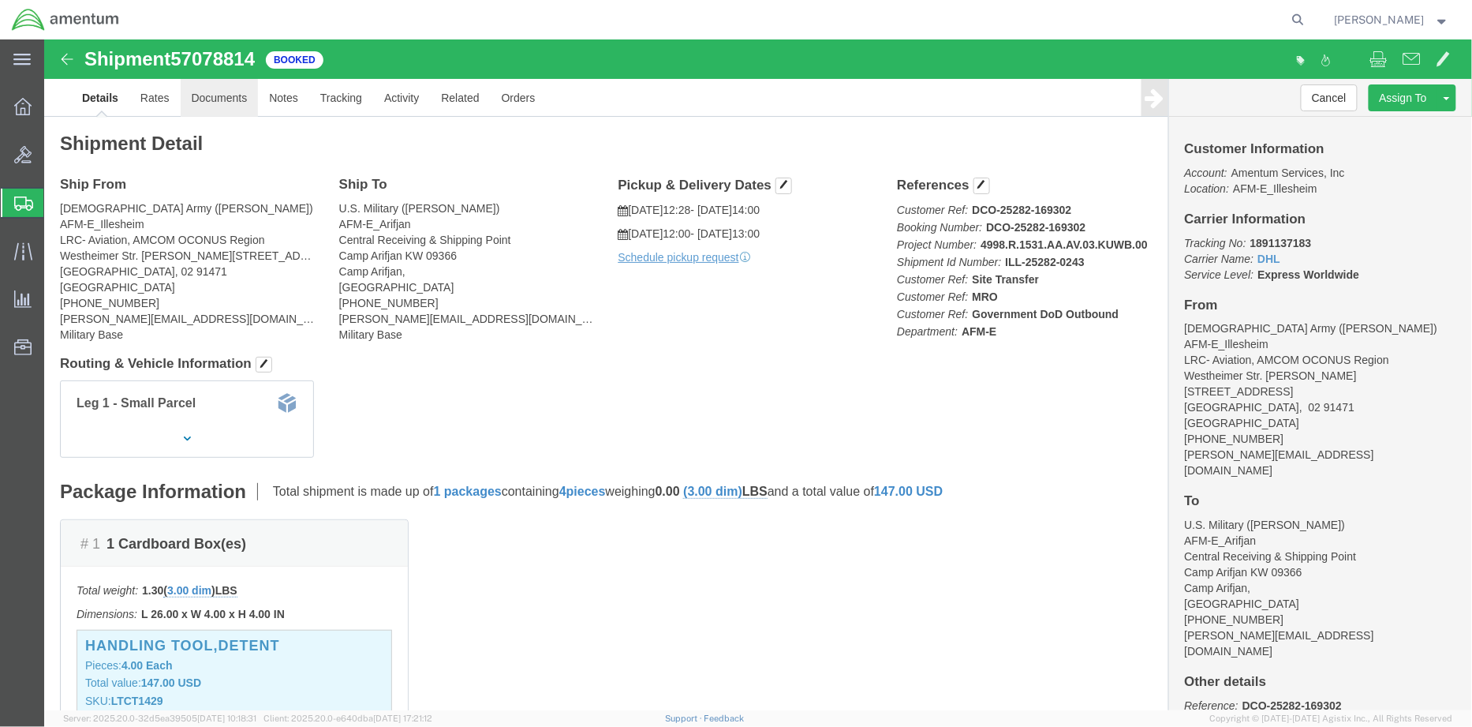
click link "Documents"
drag, startPoint x: 1262, startPoint y: 200, endPoint x: 1232, endPoint y: 201, distance: 30.0
click div
drag, startPoint x: 1264, startPoint y: 200, endPoint x: 1212, endPoint y: 197, distance: 52.1
click div
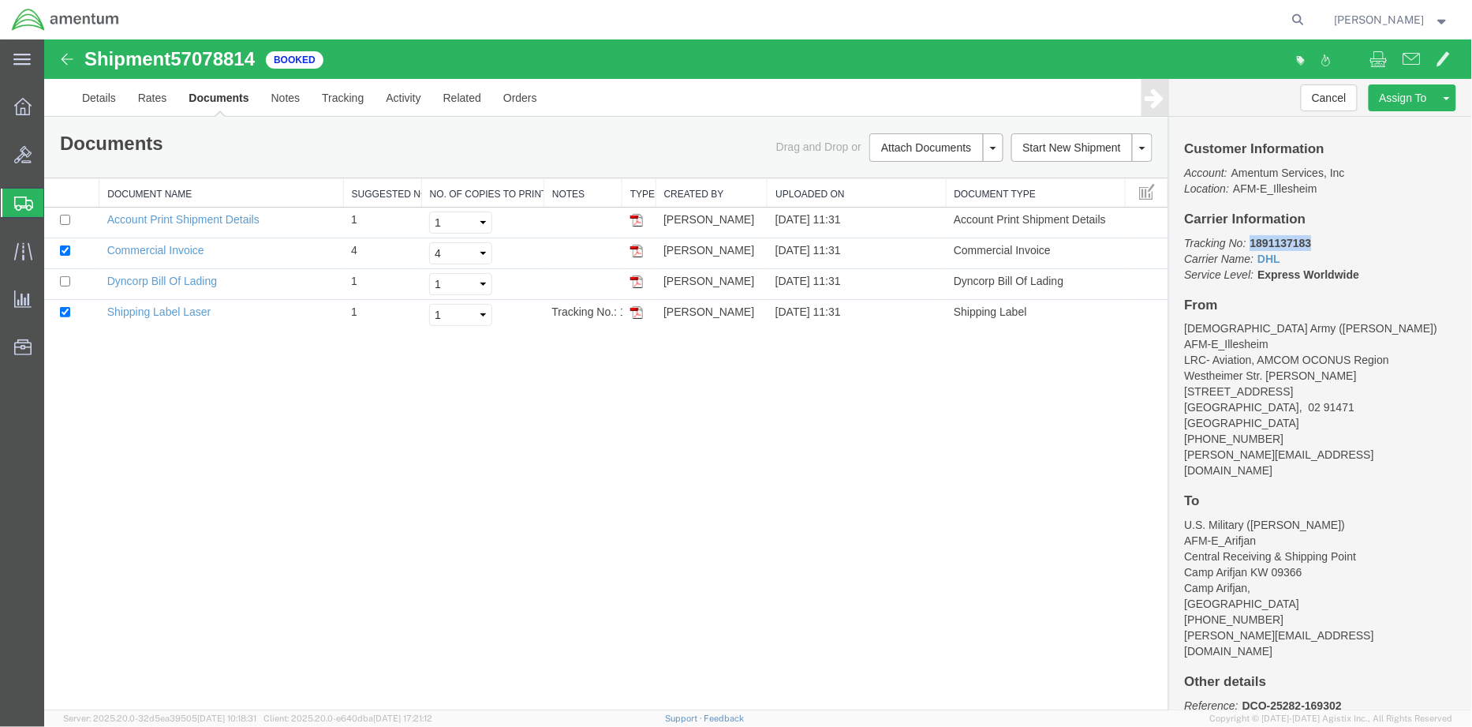
drag, startPoint x: 1322, startPoint y: 239, endPoint x: 1251, endPoint y: 239, distance: 70.2
click at [1251, 239] on p "Tracking No: 1891137183 Carrier Name: DHL DHL Service Level: Express Worldwide" at bounding box center [1319, 257] width 271 height 47
copy b "1891137183"
click at [149, 312] on link "Shipping Label Laser" at bounding box center [159, 311] width 104 height 13
click at [151, 310] on link "Shipping Label Laser" at bounding box center [159, 311] width 104 height 13
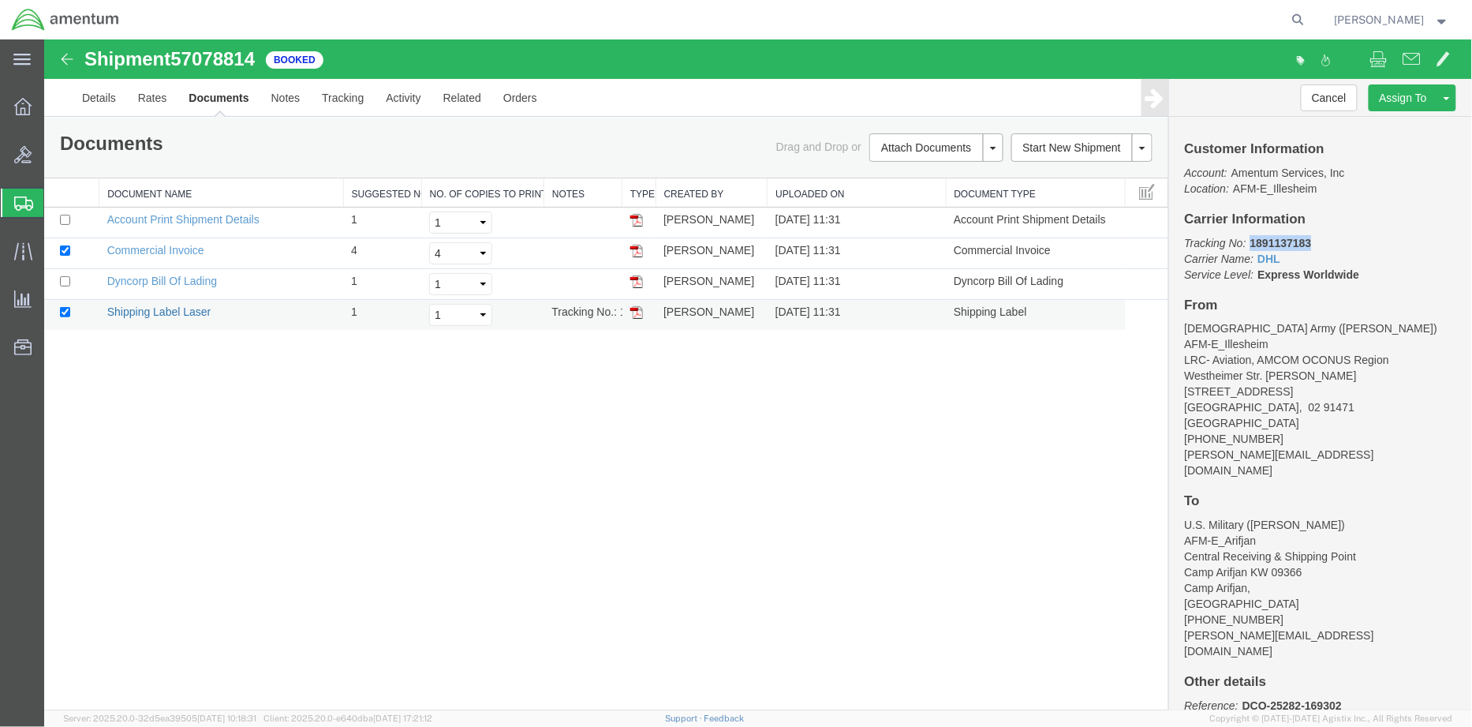
click at [151, 310] on link "Shipping Label Laser" at bounding box center [159, 311] width 104 height 13
click at [166, 305] on link "Shipping Label Laser" at bounding box center [159, 311] width 104 height 13
drag, startPoint x: 46, startPoint y: 353, endPoint x: 265, endPoint y: 465, distance: 246.6
click at [181, 279] on link "Dyncorp Bill Of Lading" at bounding box center [162, 280] width 110 height 13
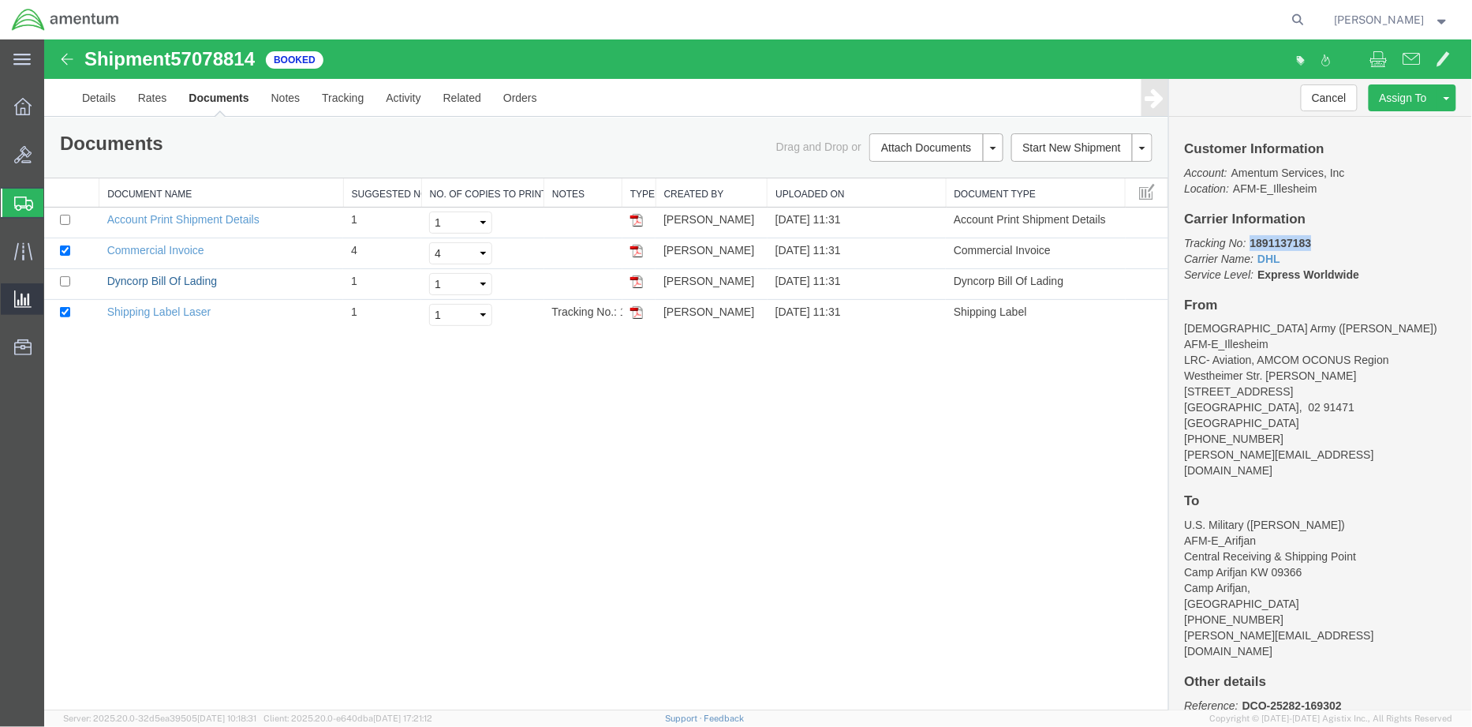
click at [155, 274] on link "Dyncorp Bill Of Lading" at bounding box center [162, 280] width 110 height 13
copy b "1891137183"
click at [97, 95] on link "Details" at bounding box center [98, 97] width 56 height 38
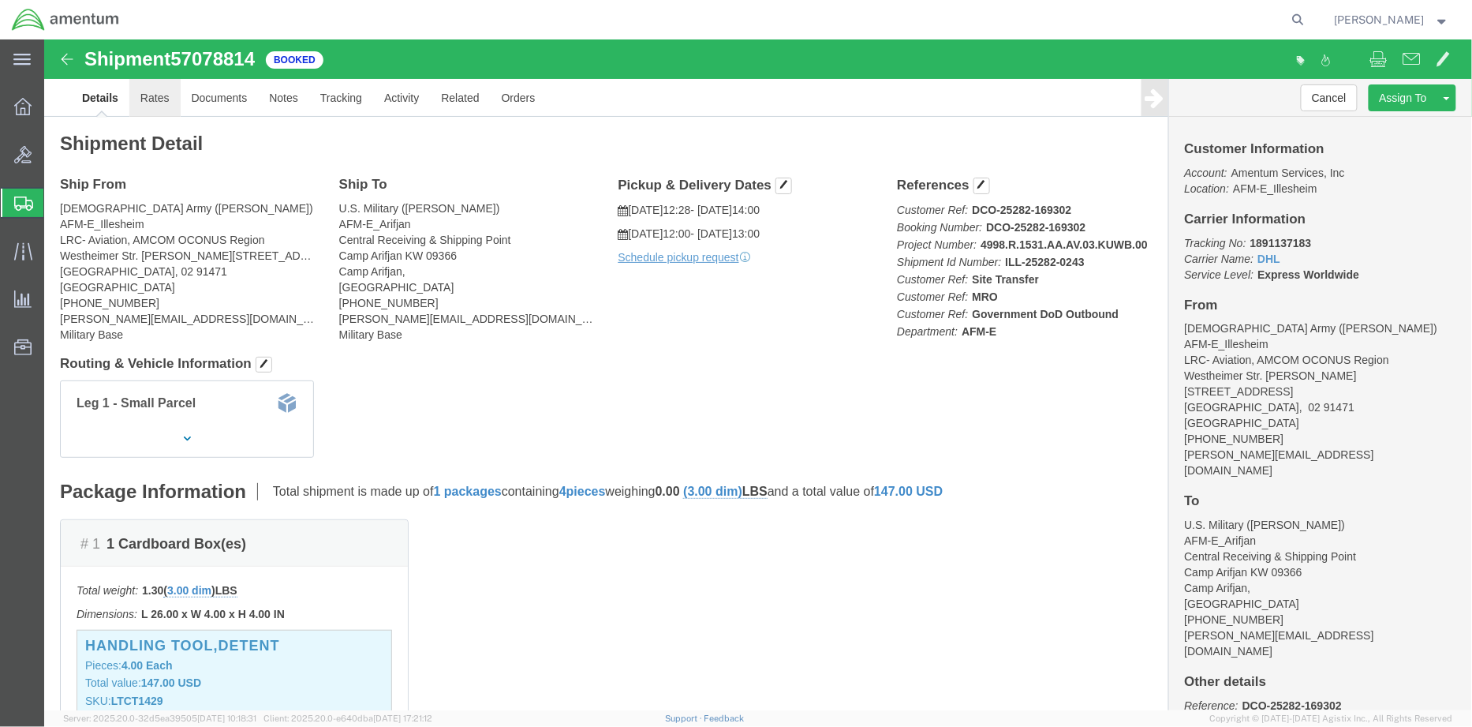
click link "Rates"
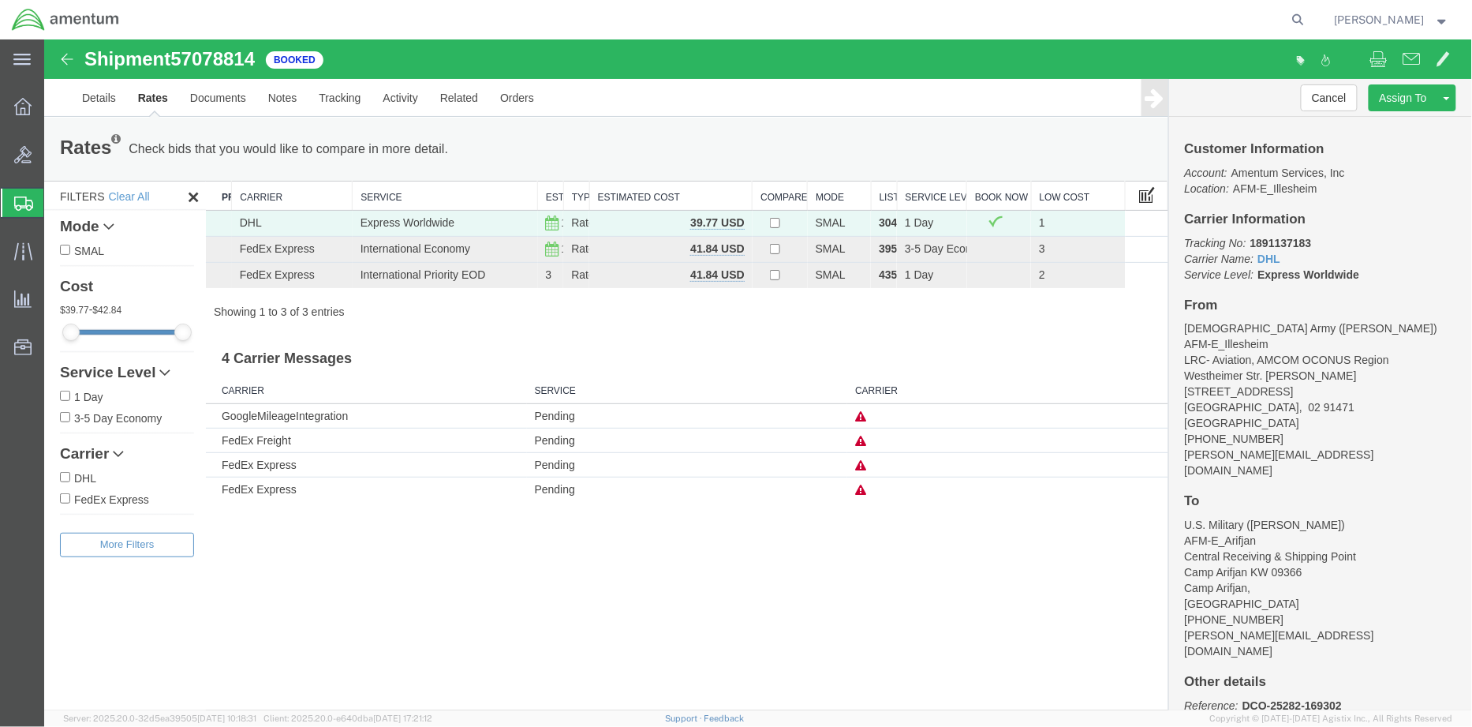
click at [1149, 191] on span at bounding box center [1147, 193] width 16 height 17
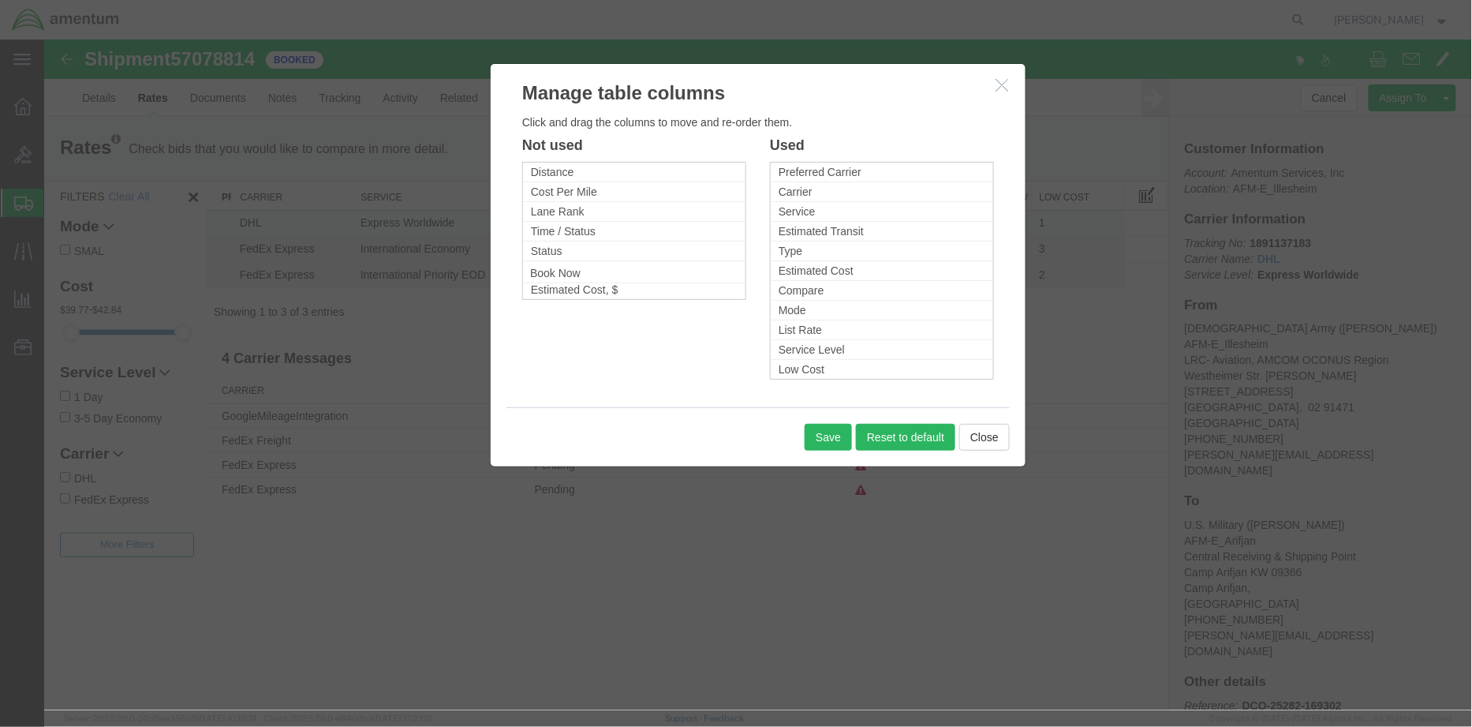
drag, startPoint x: 822, startPoint y: 368, endPoint x: 574, endPoint y: 271, distance: 266.8
click at [825, 439] on button "Save" at bounding box center [827, 436] width 47 height 27
